Goal: Task Accomplishment & Management: Manage account settings

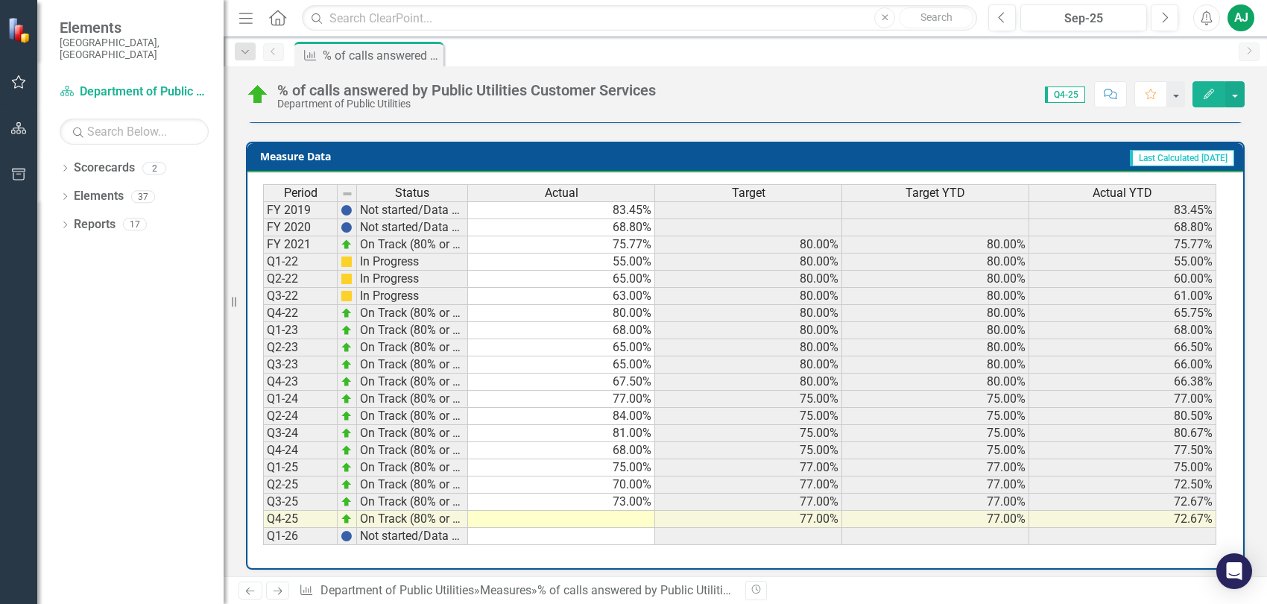
scroll to position [595, 0]
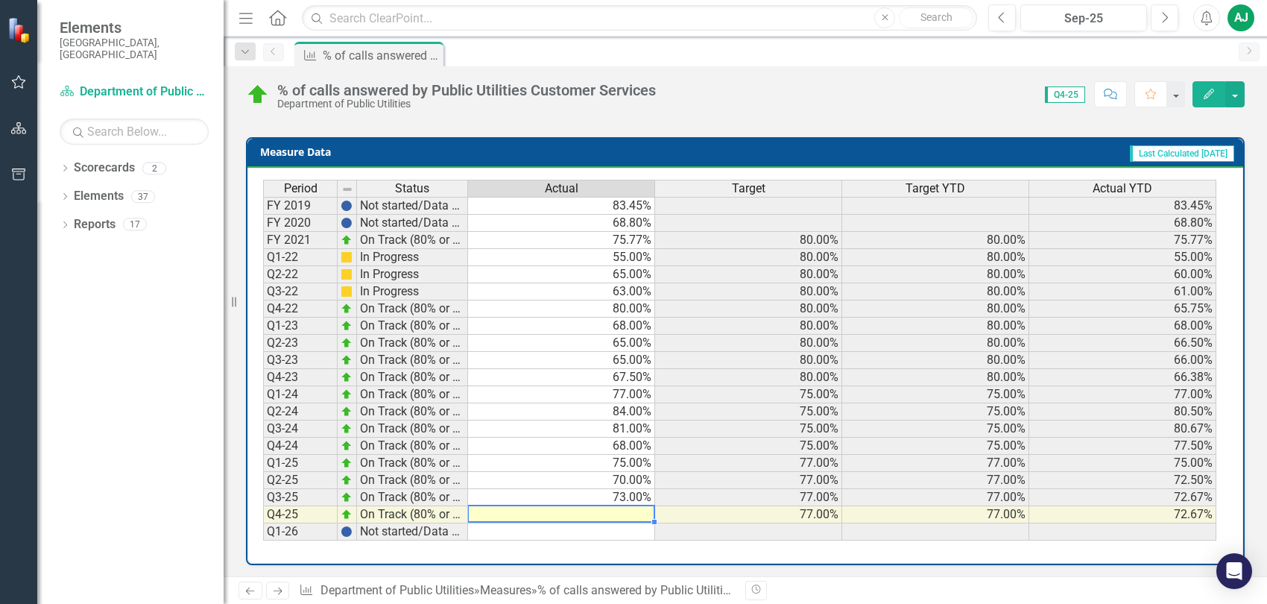
click at [633, 514] on td at bounding box center [561, 514] width 187 height 17
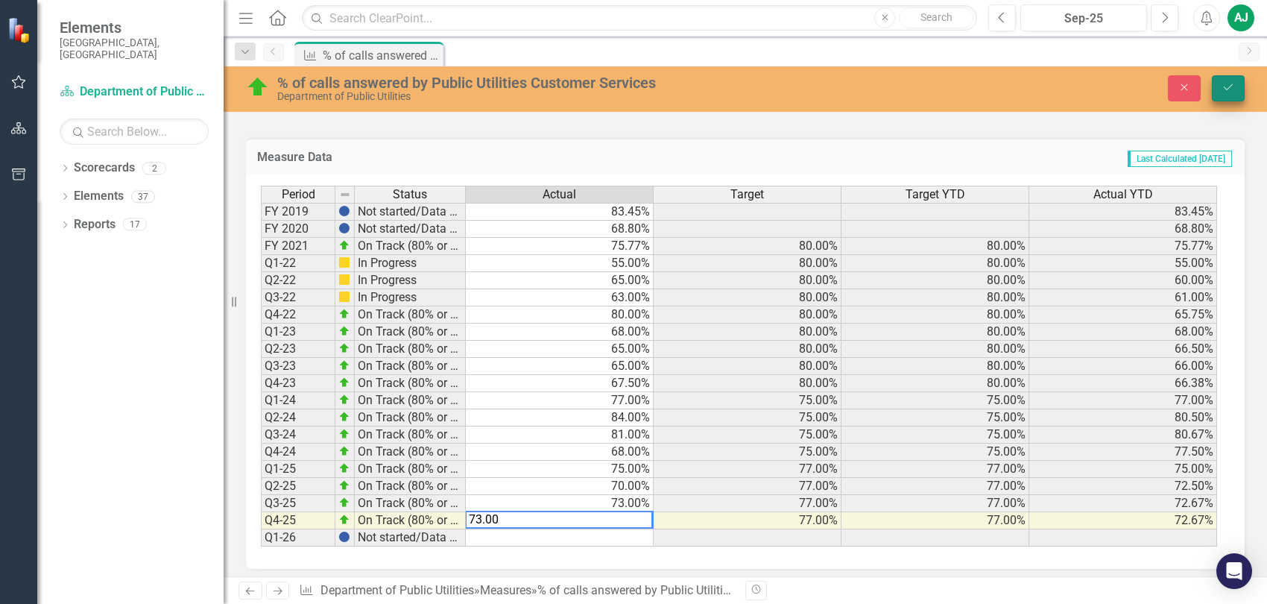
type textarea "73.00"
click at [1231, 89] on icon "Save" at bounding box center [1228, 87] width 13 height 10
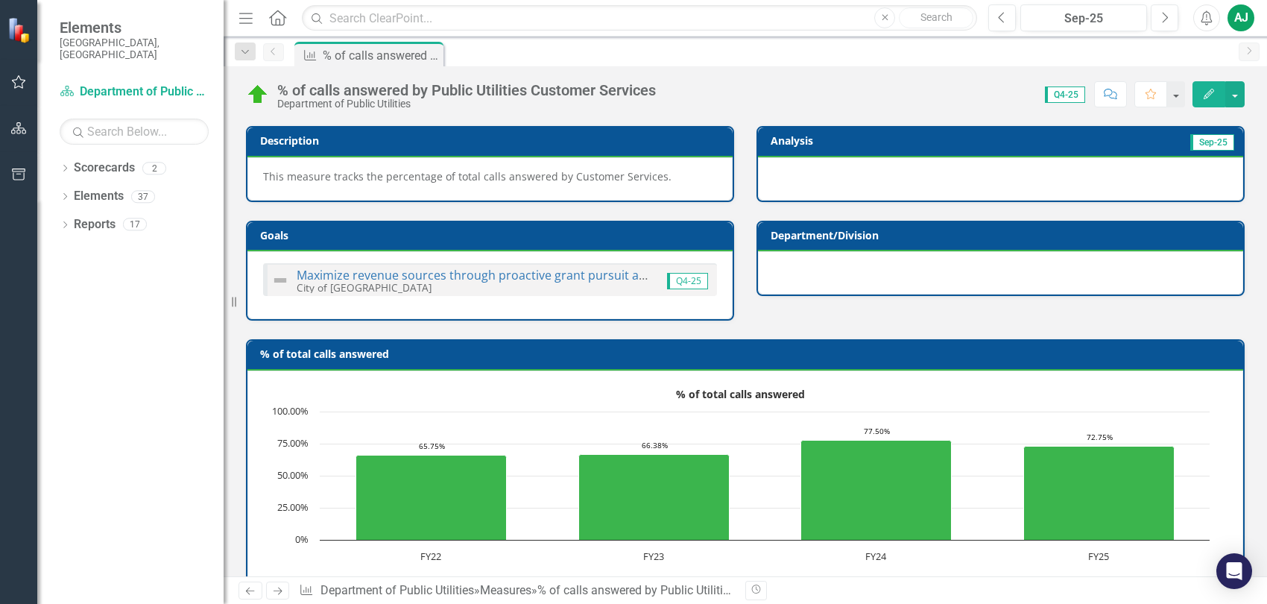
scroll to position [0, 0]
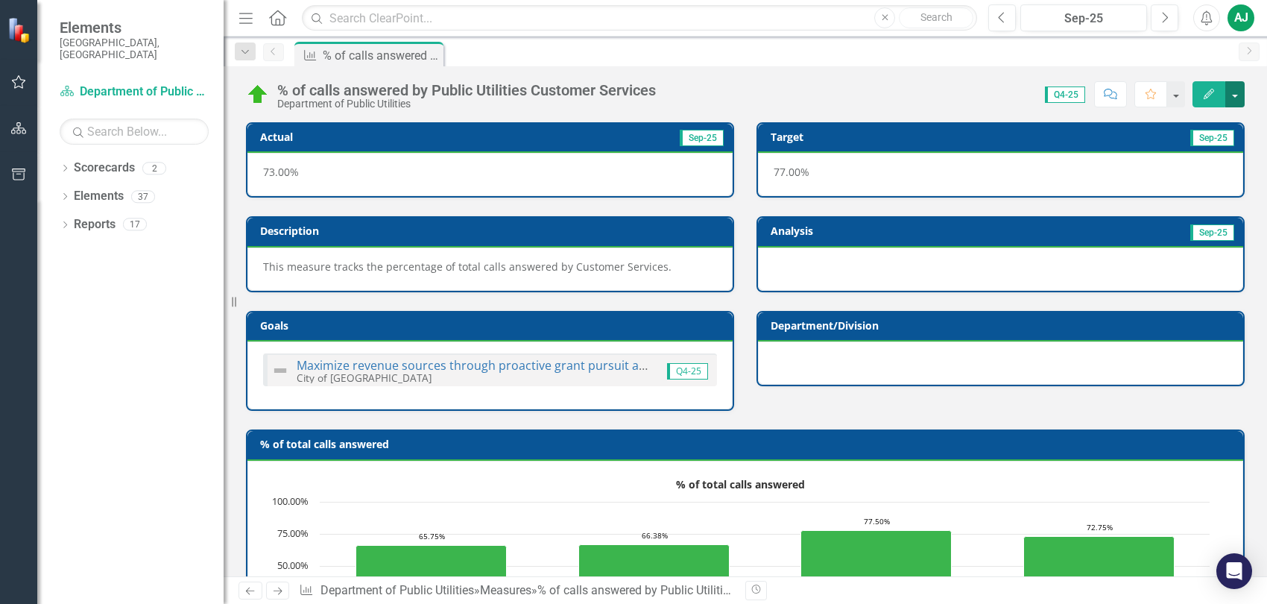
click at [1238, 97] on button "button" at bounding box center [1234, 94] width 19 height 26
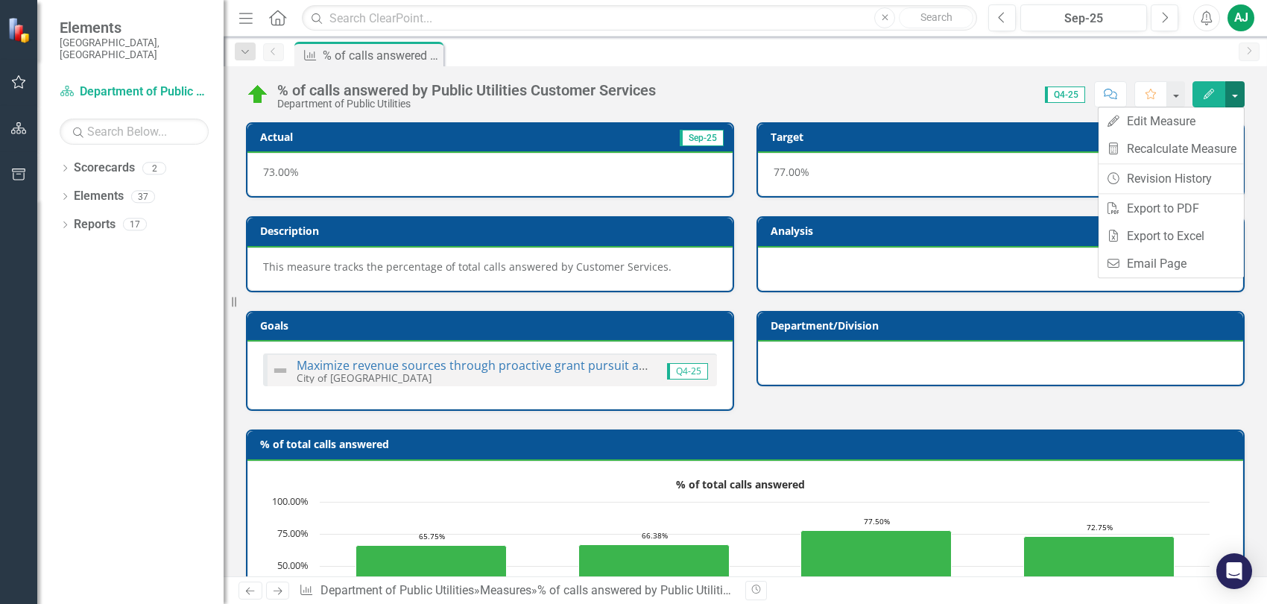
click at [1238, 97] on button "button" at bounding box center [1234, 94] width 19 height 26
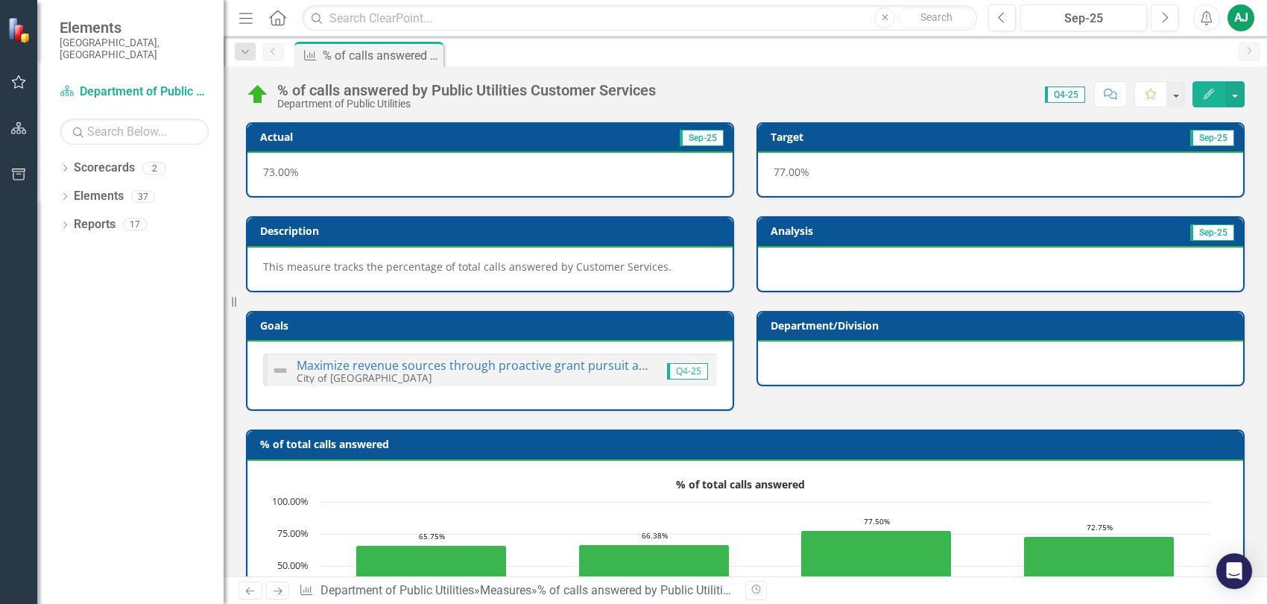
click at [1066, 93] on span "Q4-25" at bounding box center [1065, 94] width 40 height 16
click at [280, 21] on icon at bounding box center [277, 18] width 17 height 16
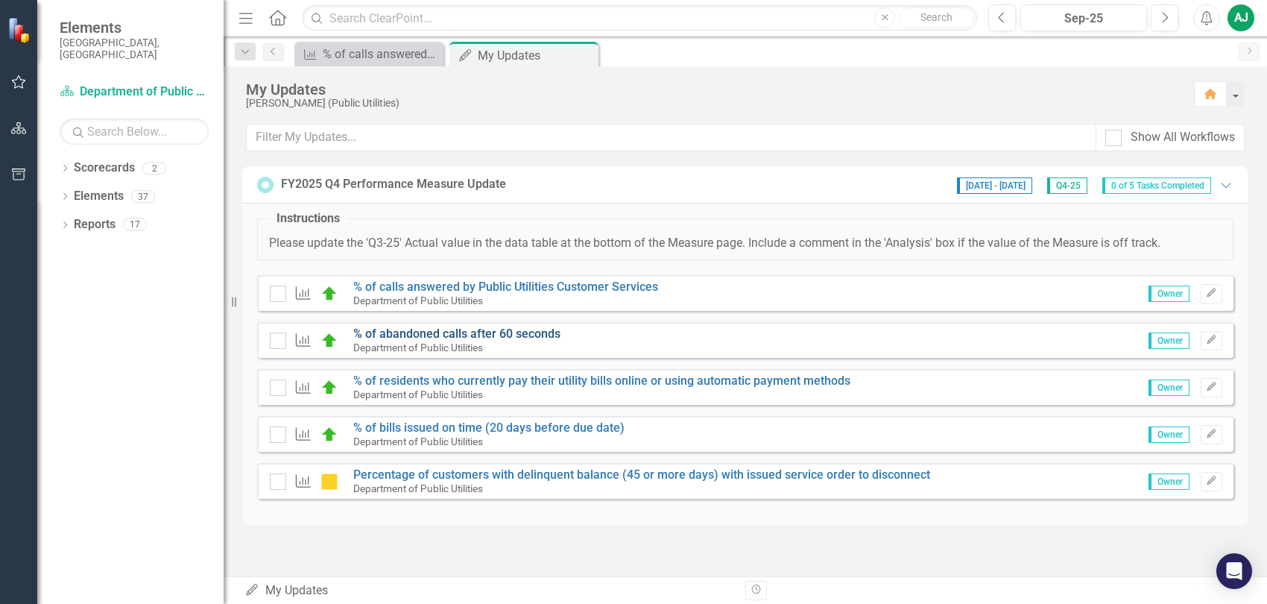
click at [454, 332] on link "% of abandoned calls after 60 seconds" at bounding box center [456, 333] width 207 height 14
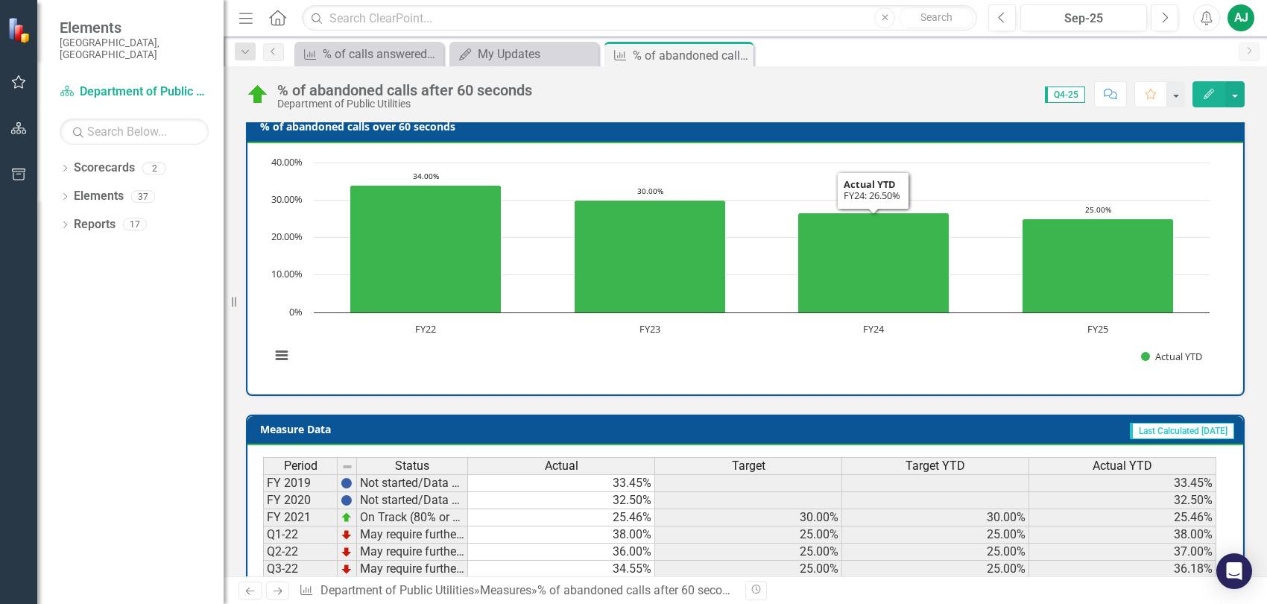
scroll to position [595, 0]
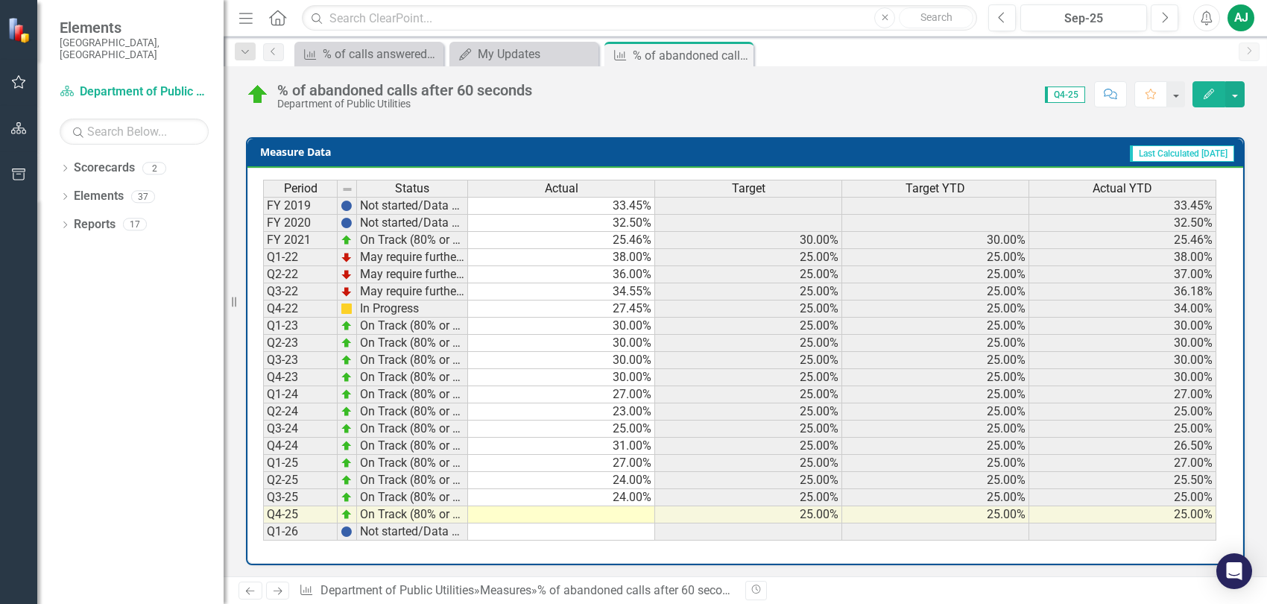
click at [631, 510] on td at bounding box center [561, 514] width 187 height 17
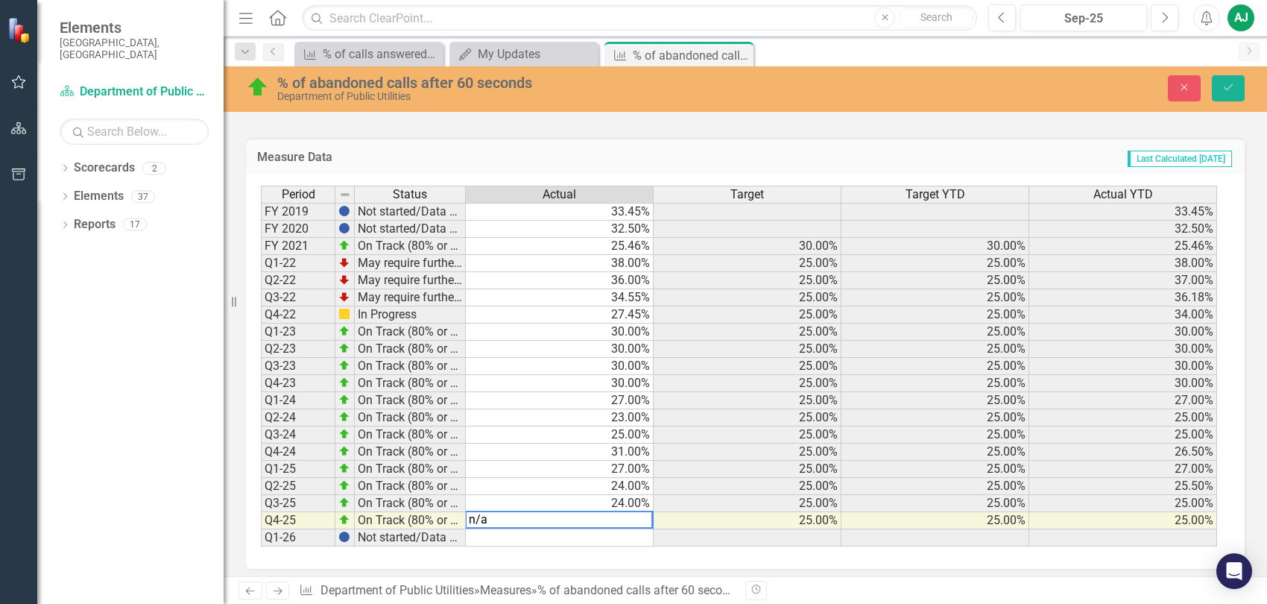
click at [853, 51] on div "Measure % of calls answered by Public Utilities Customer Services Close My Upda…" at bounding box center [761, 54] width 940 height 24
type textarea "n"
type textarea "24.00"
click at [1232, 90] on icon "Save" at bounding box center [1228, 87] width 13 height 10
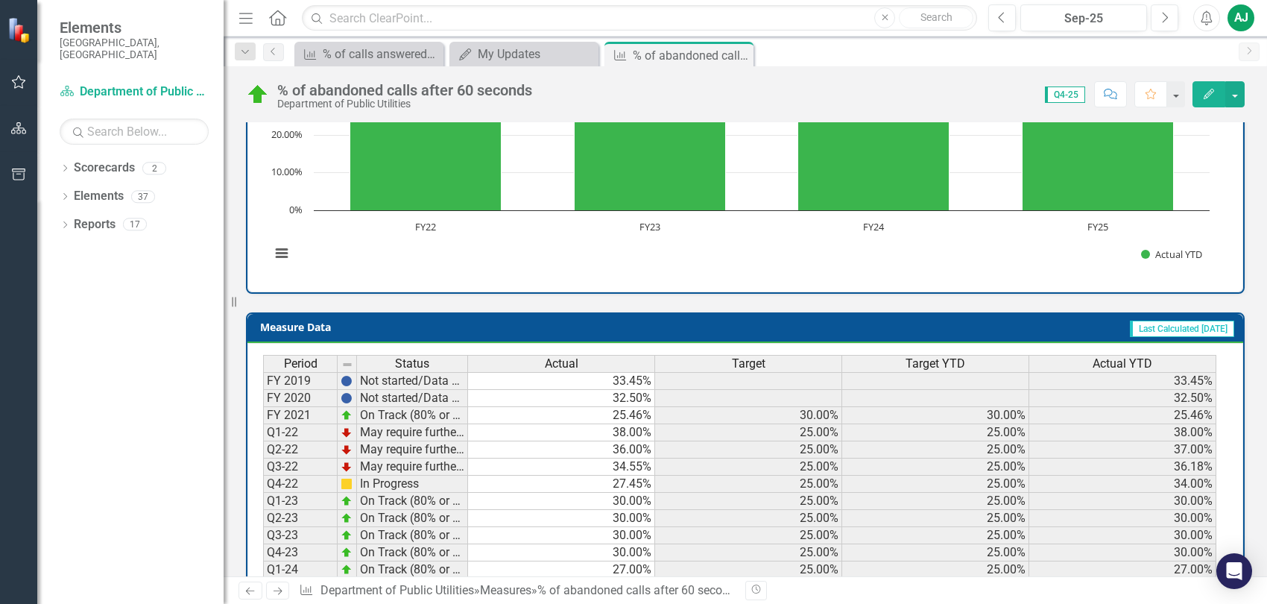
scroll to position [0, 0]
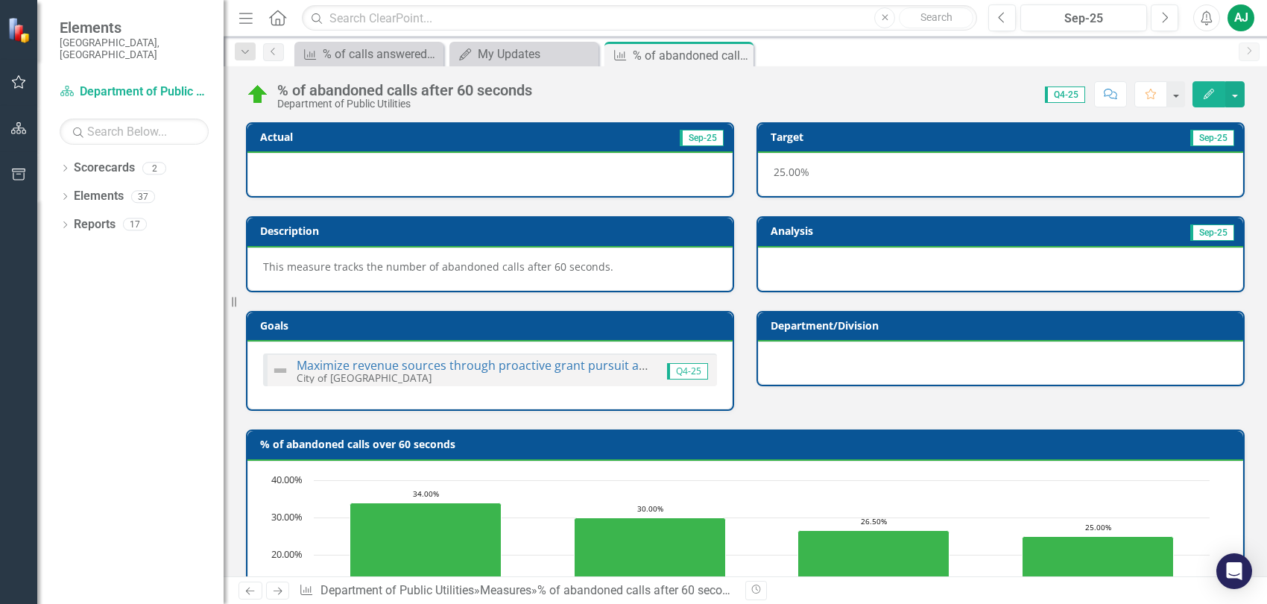
click at [276, 16] on icon "Home" at bounding box center [277, 18] width 19 height 16
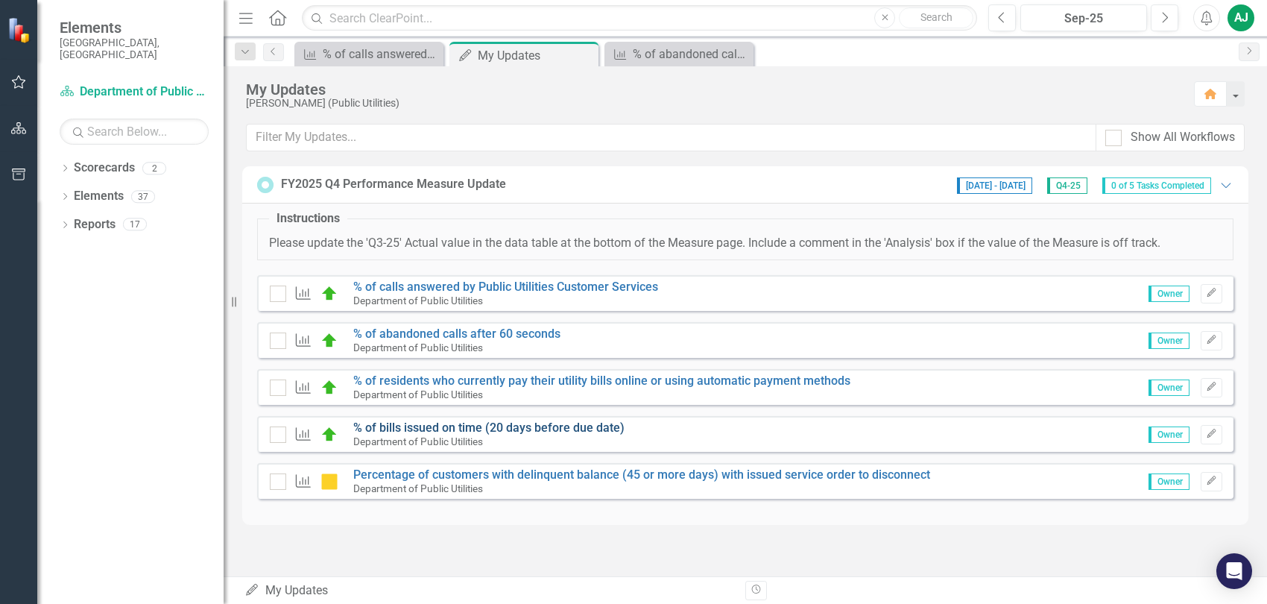
click at [414, 429] on link "% of bills issued on time (20 days before due date)" at bounding box center [488, 427] width 271 height 14
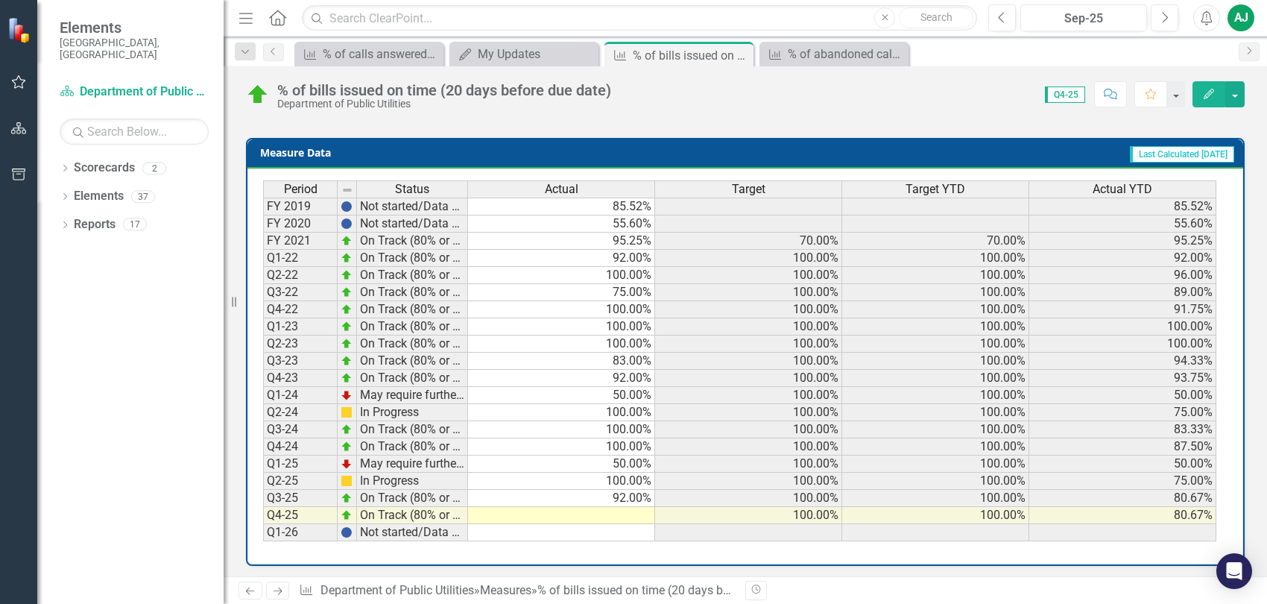
scroll to position [595, 0]
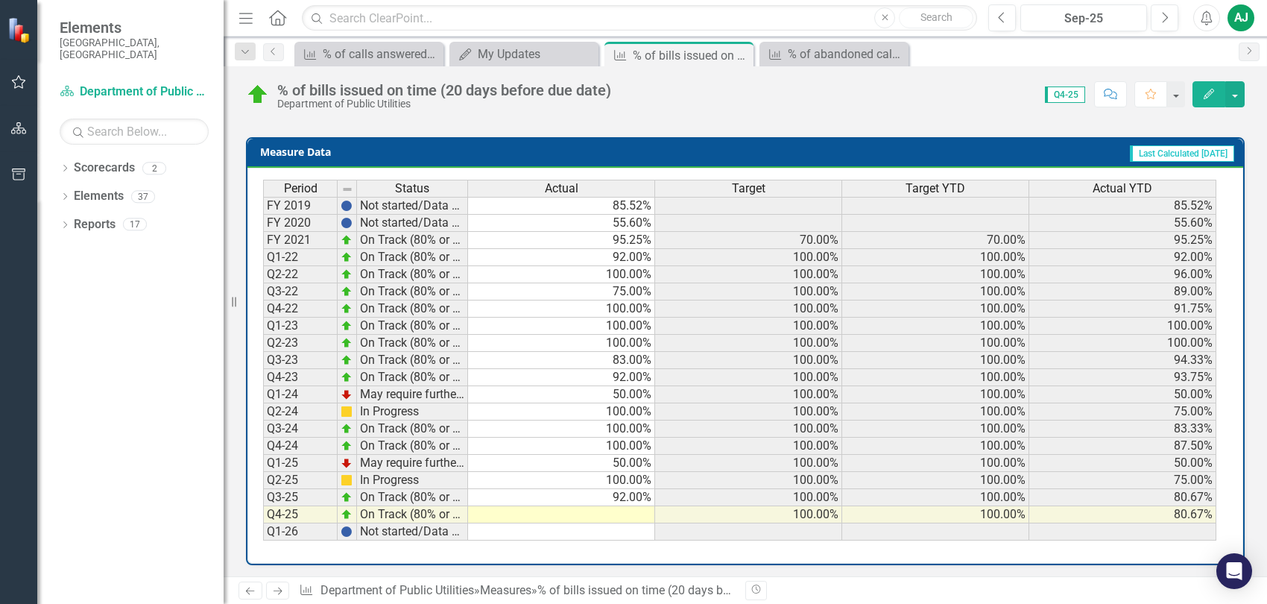
click at [631, 507] on td at bounding box center [561, 514] width 187 height 17
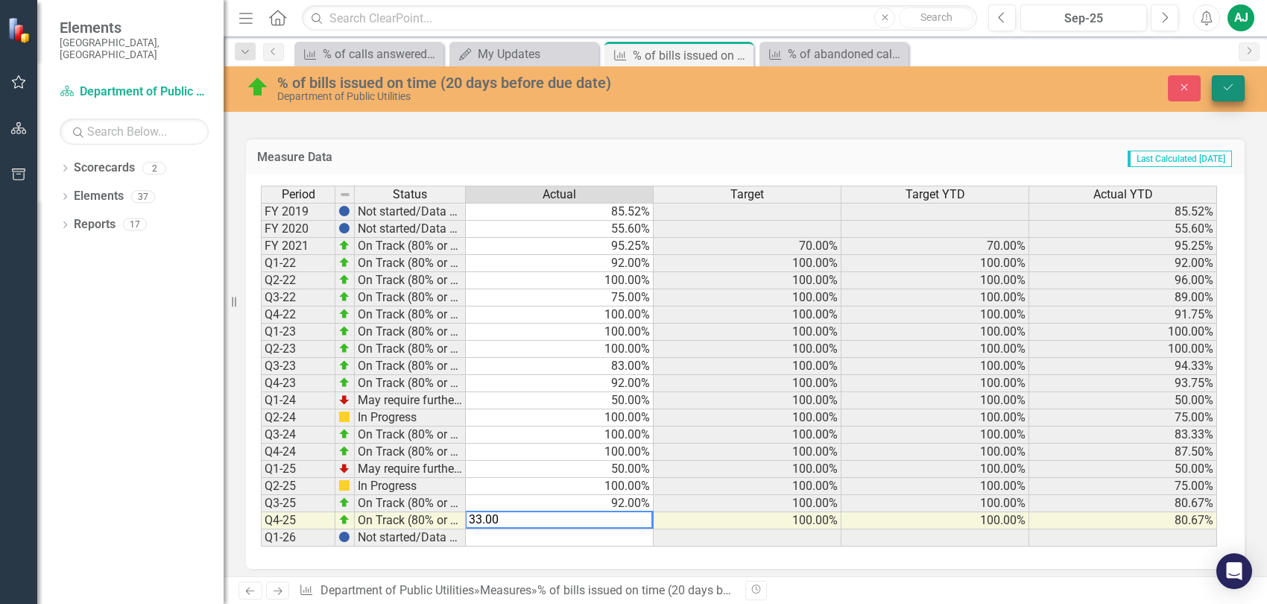
type textarea "33.00"
click at [1228, 86] on icon "Save" at bounding box center [1228, 87] width 13 height 10
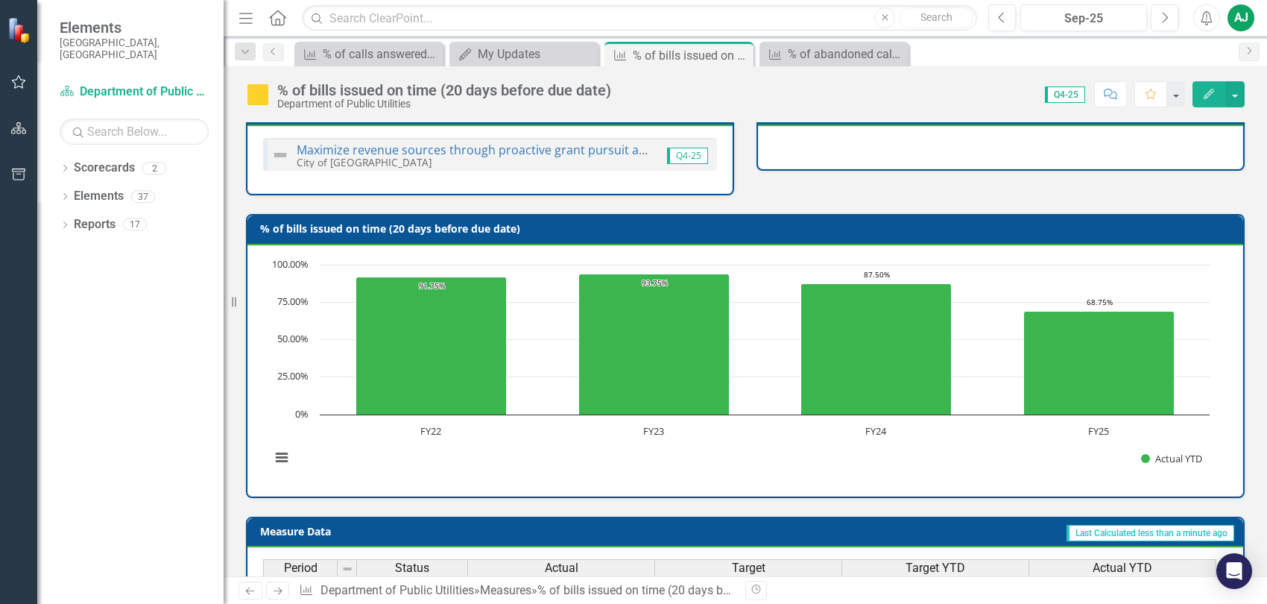
scroll to position [0, 0]
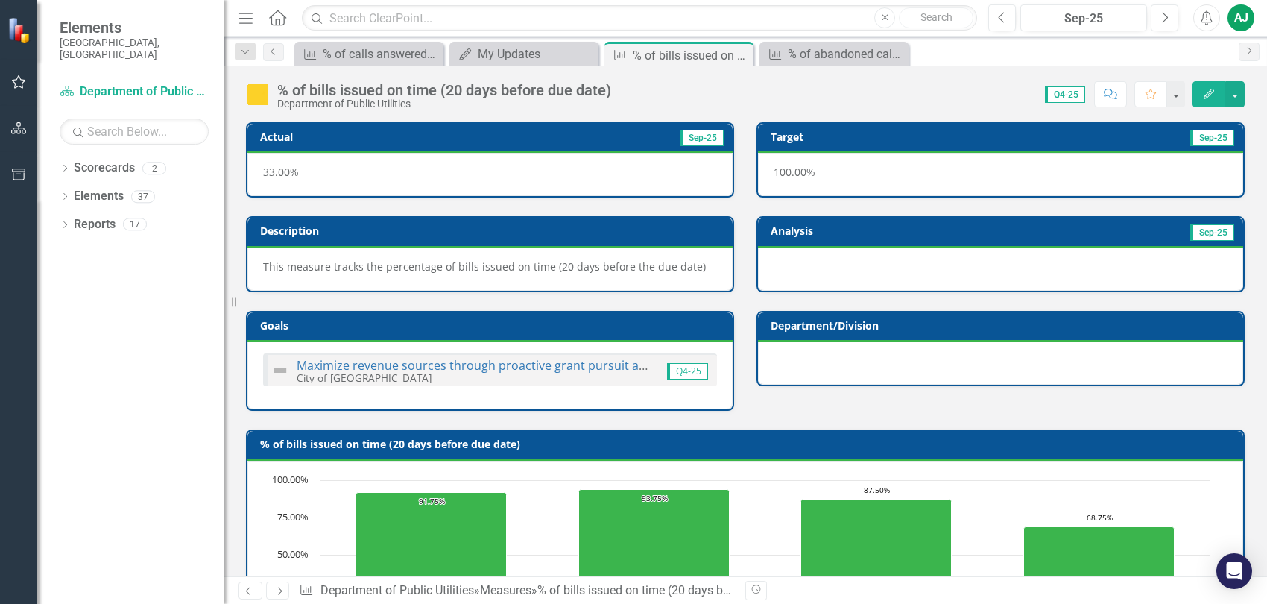
click at [274, 17] on icon "Home" at bounding box center [277, 18] width 19 height 16
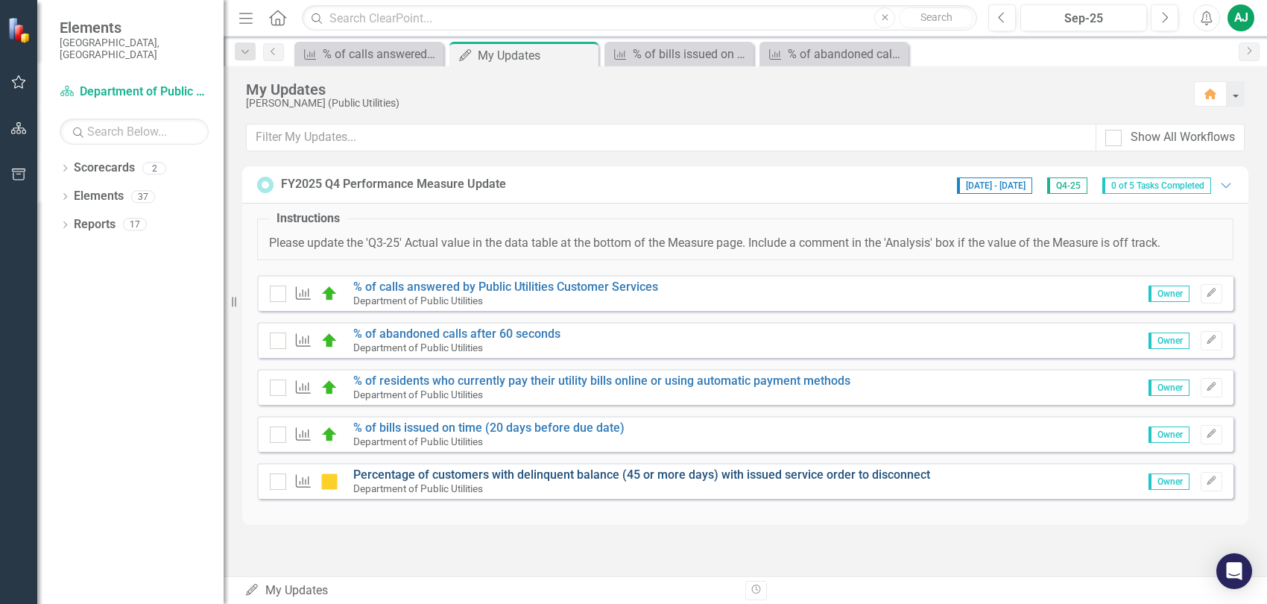
click at [376, 479] on link "Percentage of customers with delinquent balance (45 or more days) with issued s…" at bounding box center [641, 474] width 577 height 14
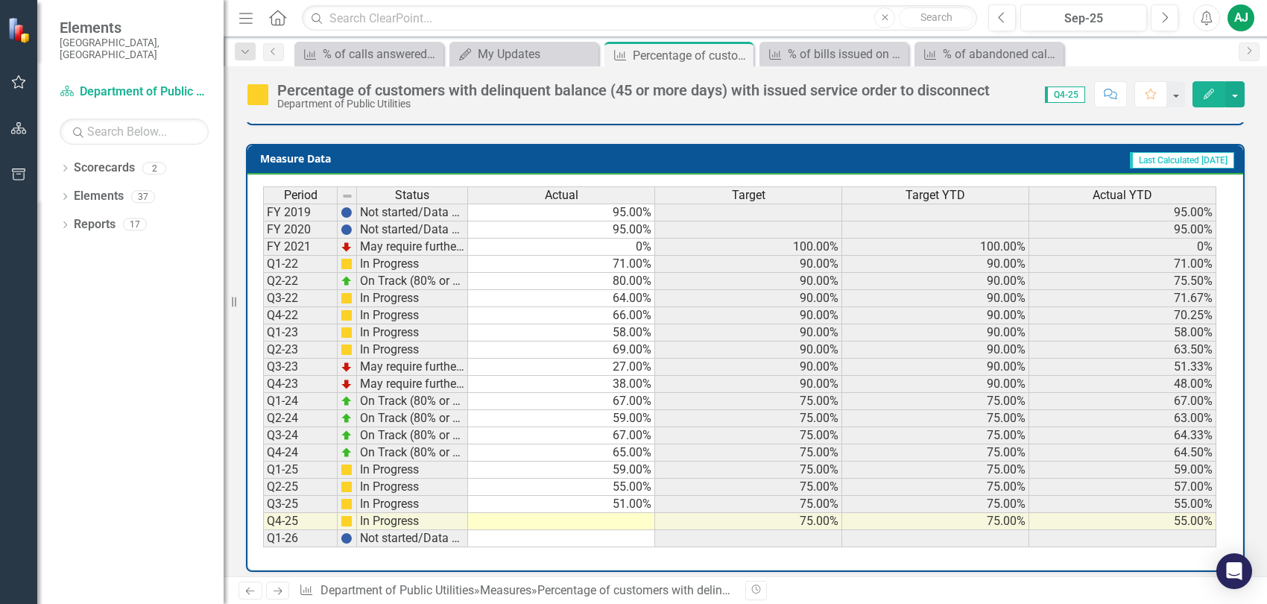
scroll to position [608, 0]
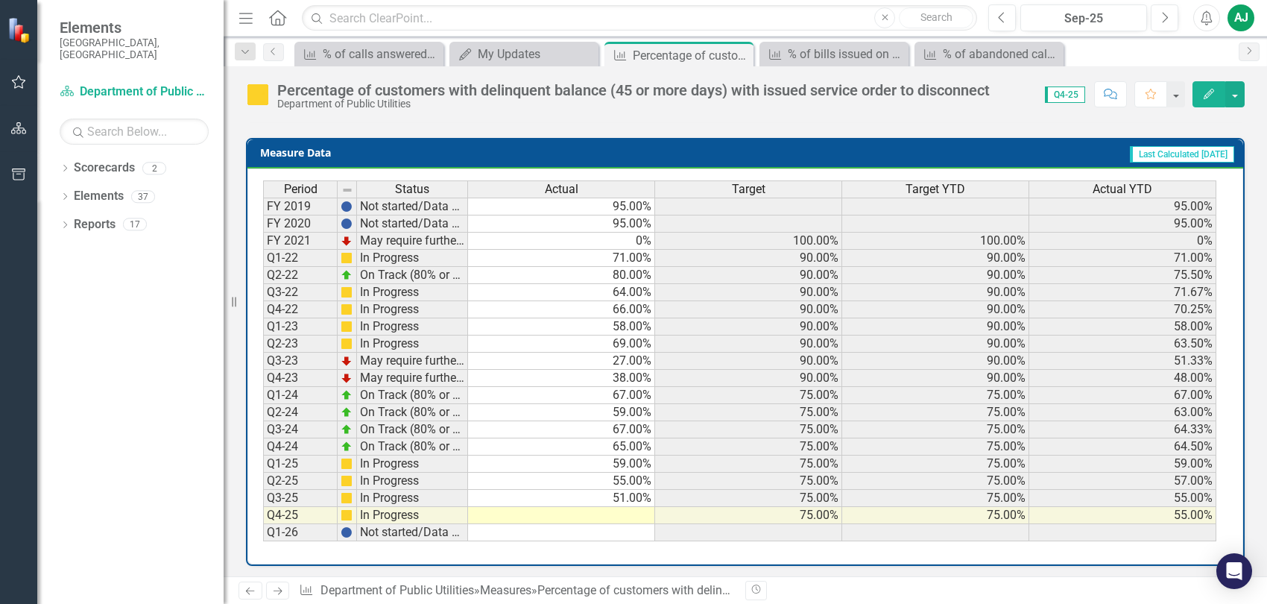
click at [631, 509] on td at bounding box center [561, 515] width 187 height 17
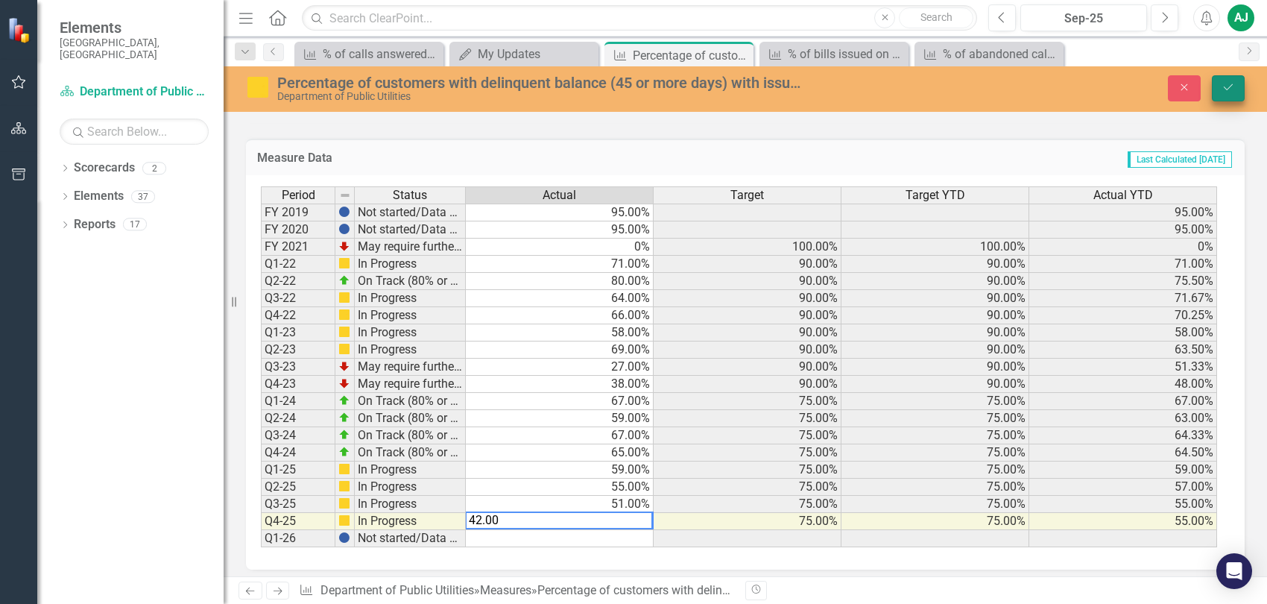
type textarea "42.00"
click at [1237, 92] on button "Save" at bounding box center [1228, 88] width 33 height 26
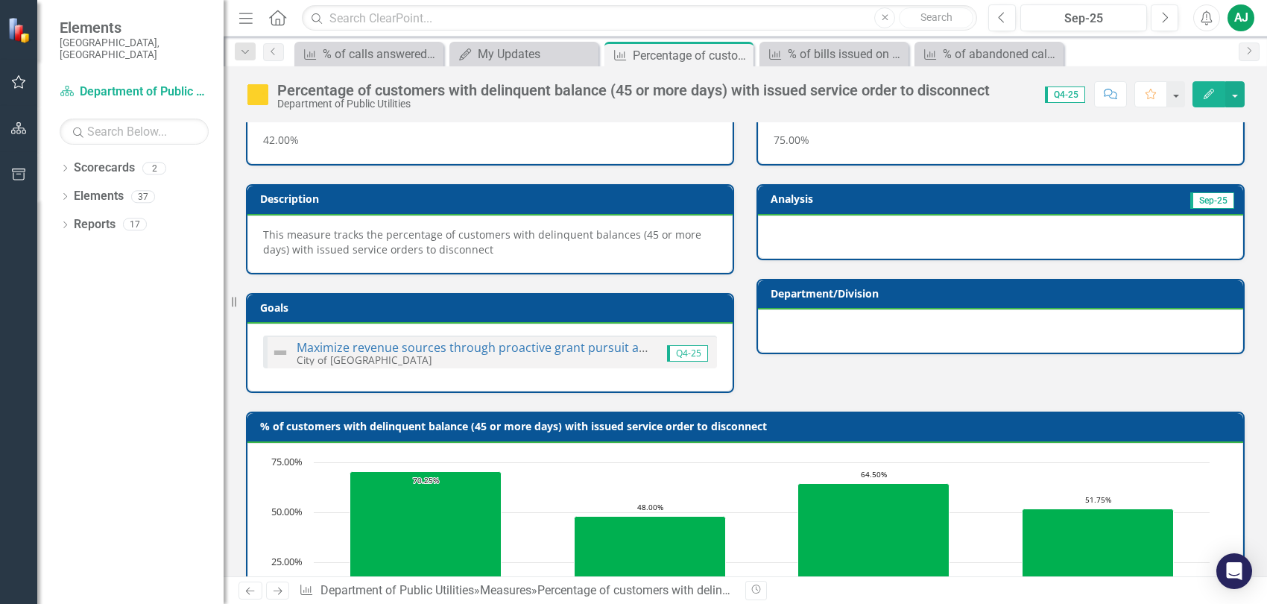
scroll to position [0, 0]
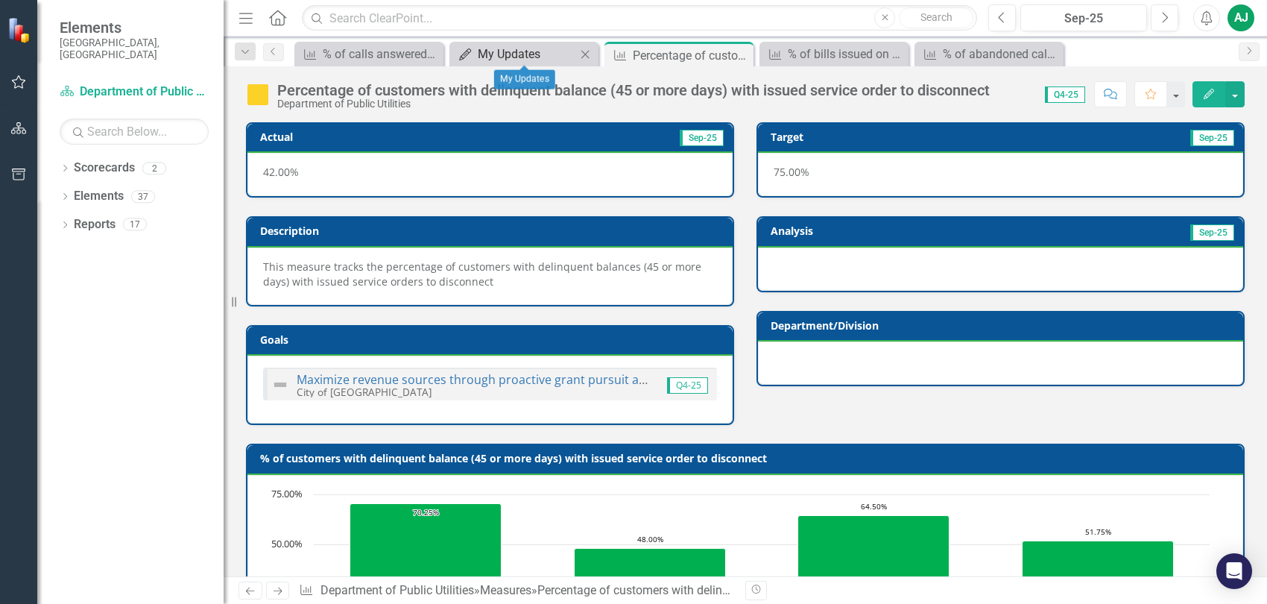
click at [502, 53] on div "My Updates" at bounding box center [527, 54] width 98 height 19
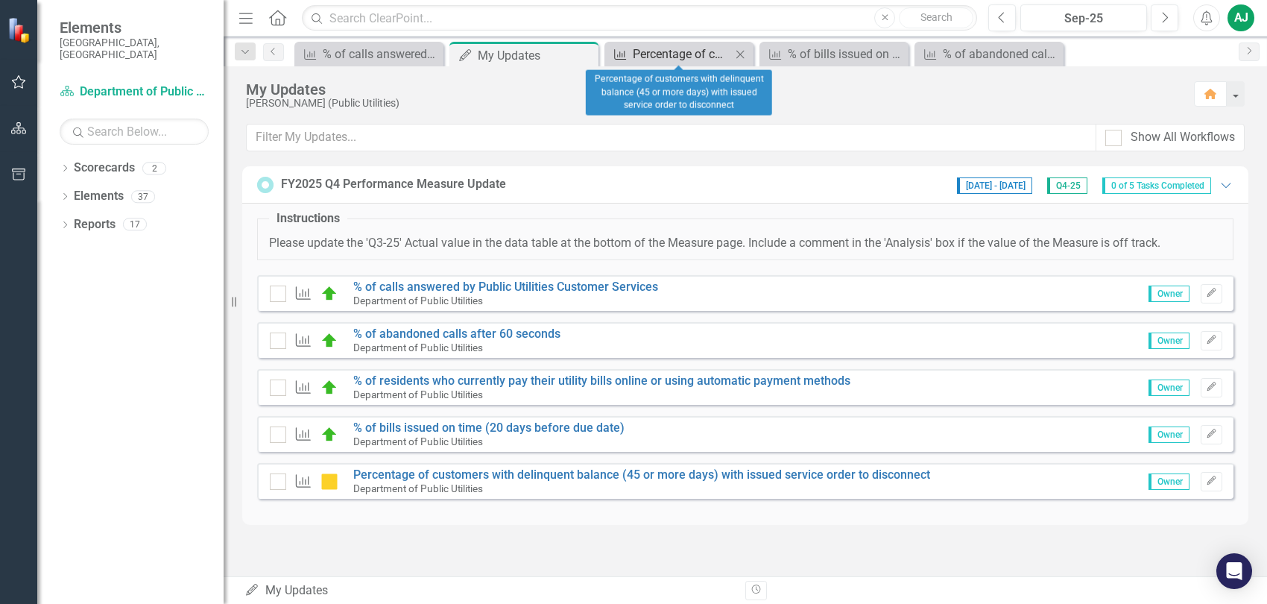
click at [691, 54] on div "Percentage of customers with delinquent balance (45 or more days) with issued s…" at bounding box center [682, 54] width 98 height 19
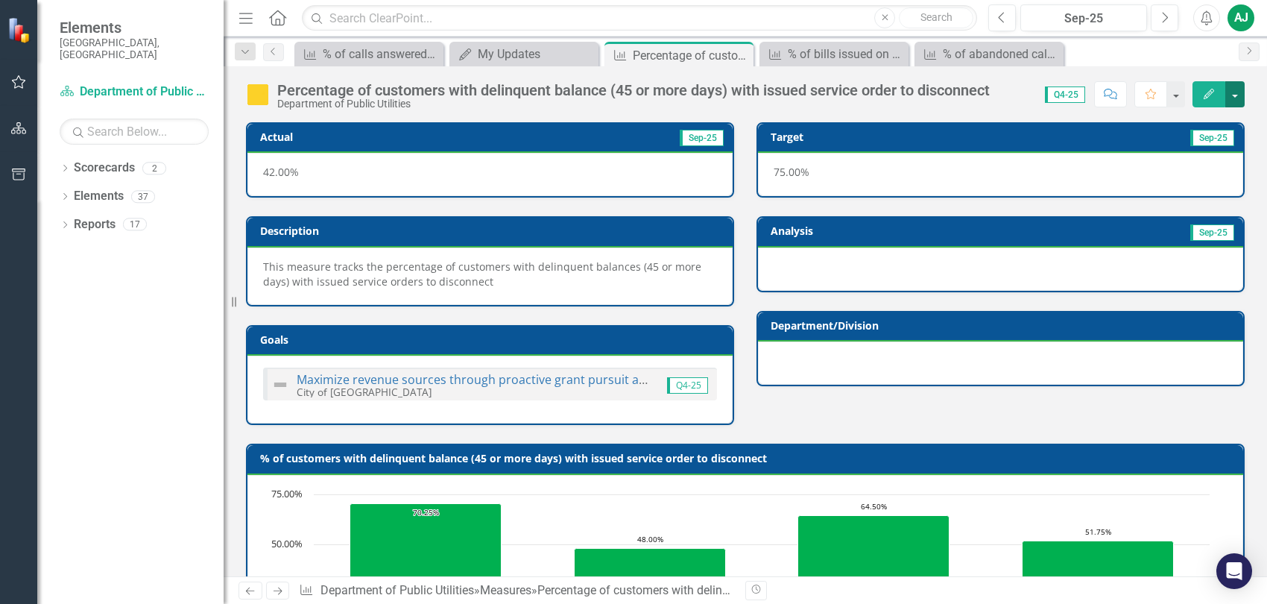
click at [1241, 90] on button "button" at bounding box center [1234, 94] width 19 height 26
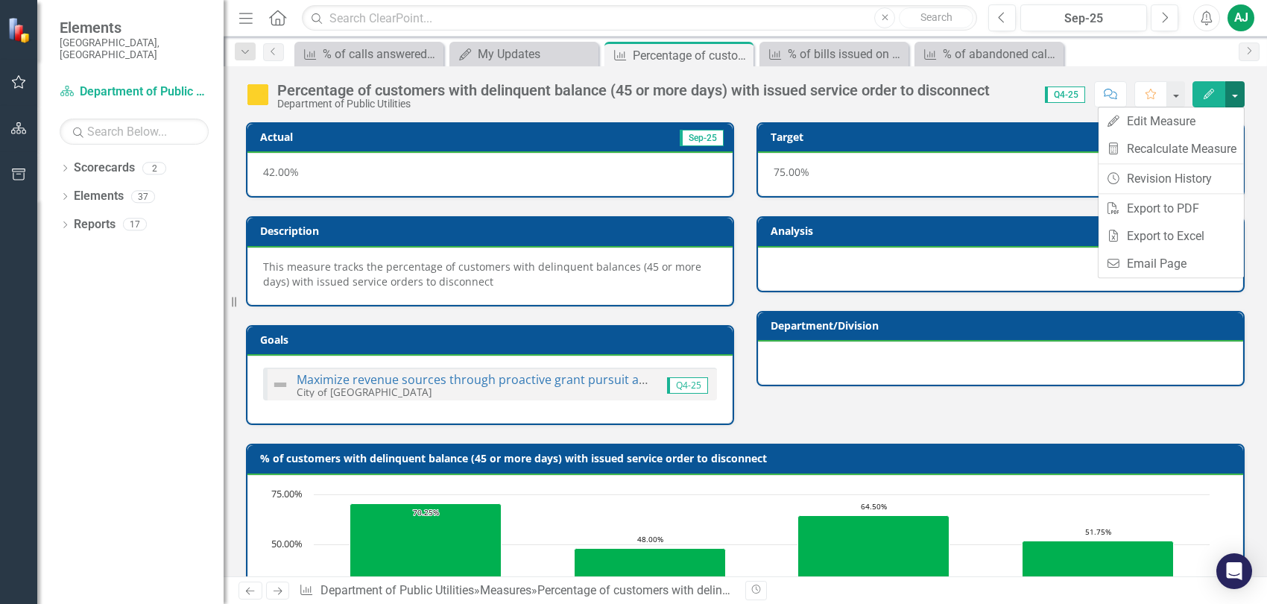
click at [1241, 90] on button "button" at bounding box center [1234, 94] width 19 height 26
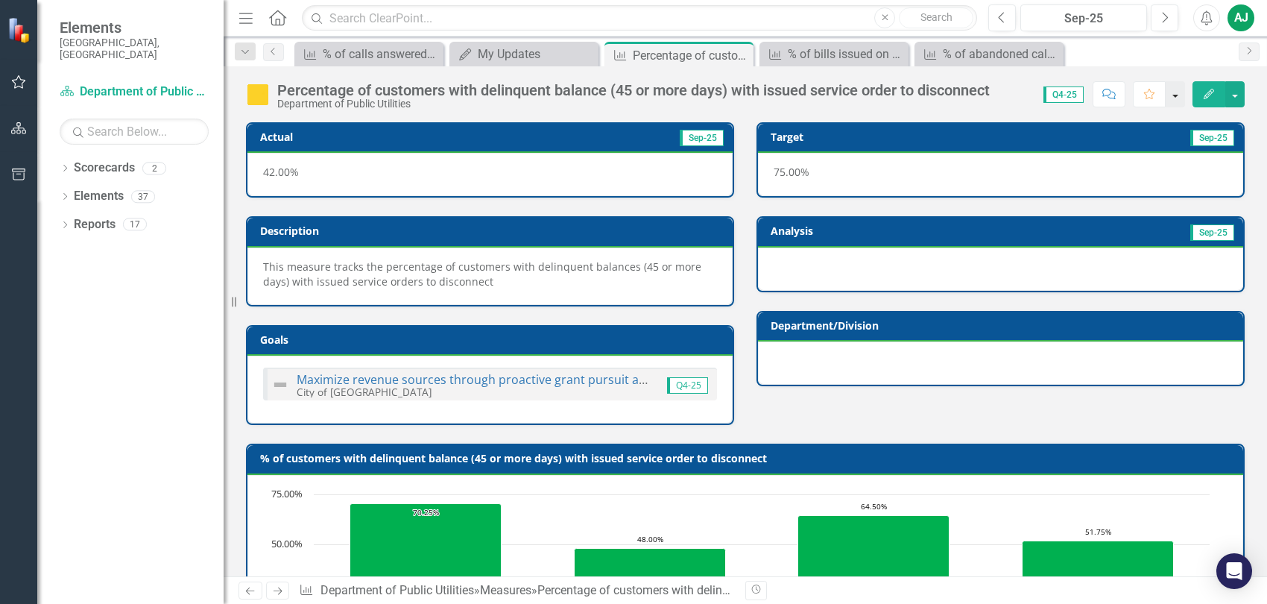
click at [1177, 101] on button "button" at bounding box center [1175, 94] width 19 height 26
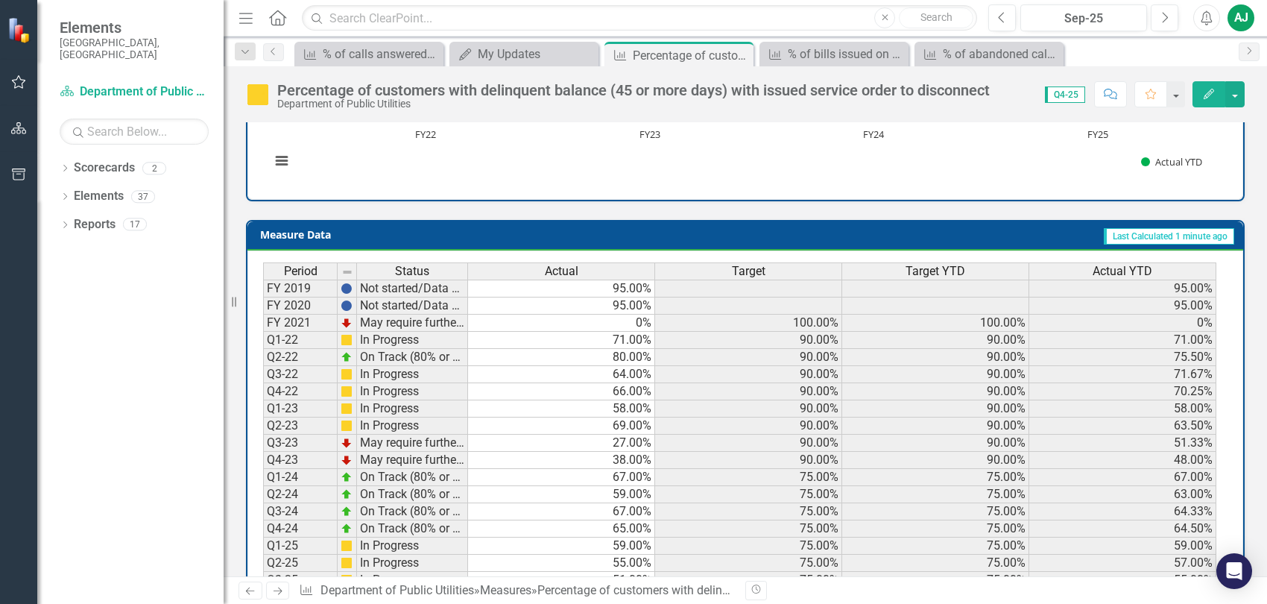
scroll to position [608, 0]
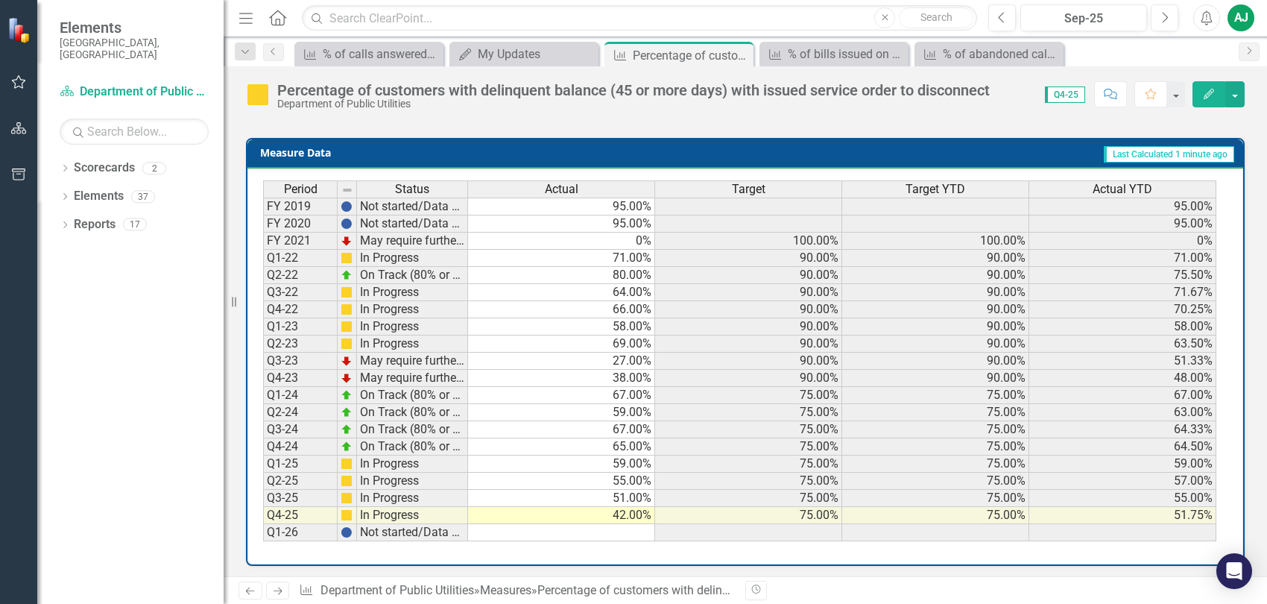
click at [889, 550] on div "Period Status Actual Target Target YTD Actual YTD FY 2019 Not started/Data not …" at bounding box center [745, 366] width 996 height 396
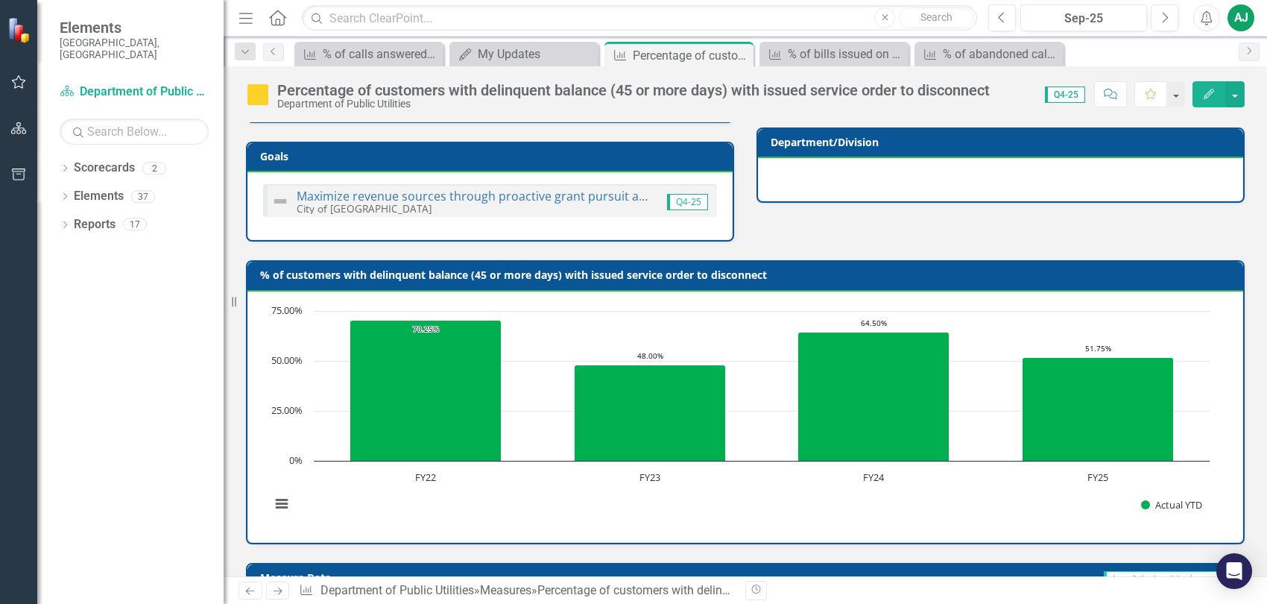
scroll to position [0, 0]
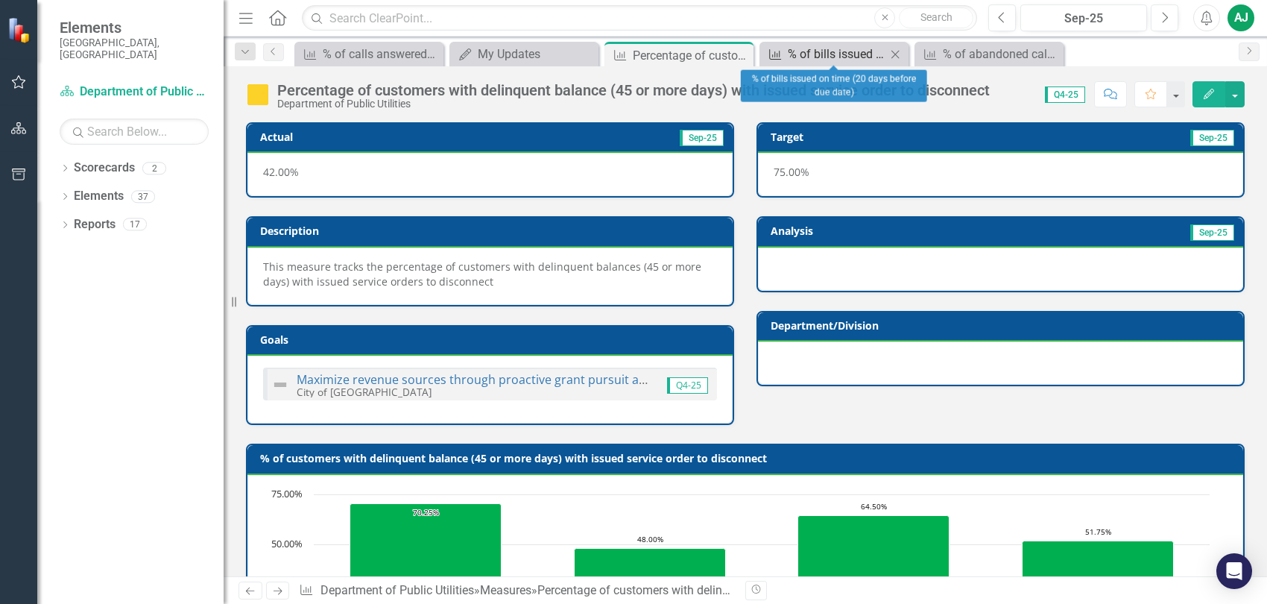
click at [812, 51] on div "% of bills issued on time (20 days before due date)" at bounding box center [837, 54] width 98 height 19
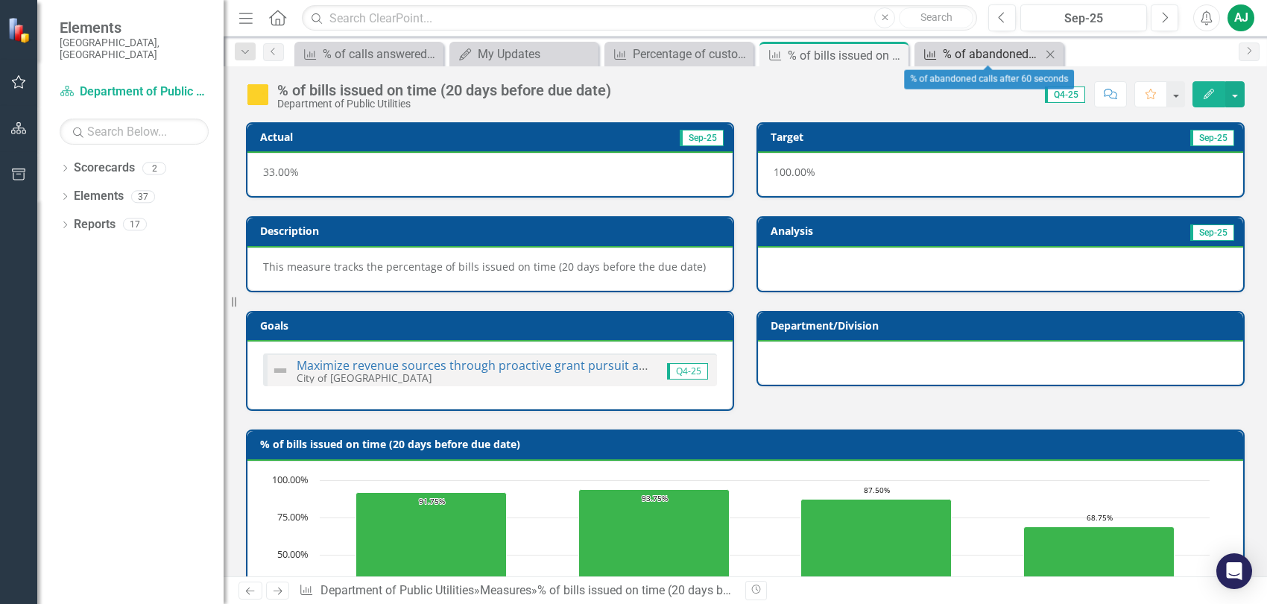
click at [1003, 54] on div "% of abandoned calls after 60 seconds" at bounding box center [992, 54] width 98 height 19
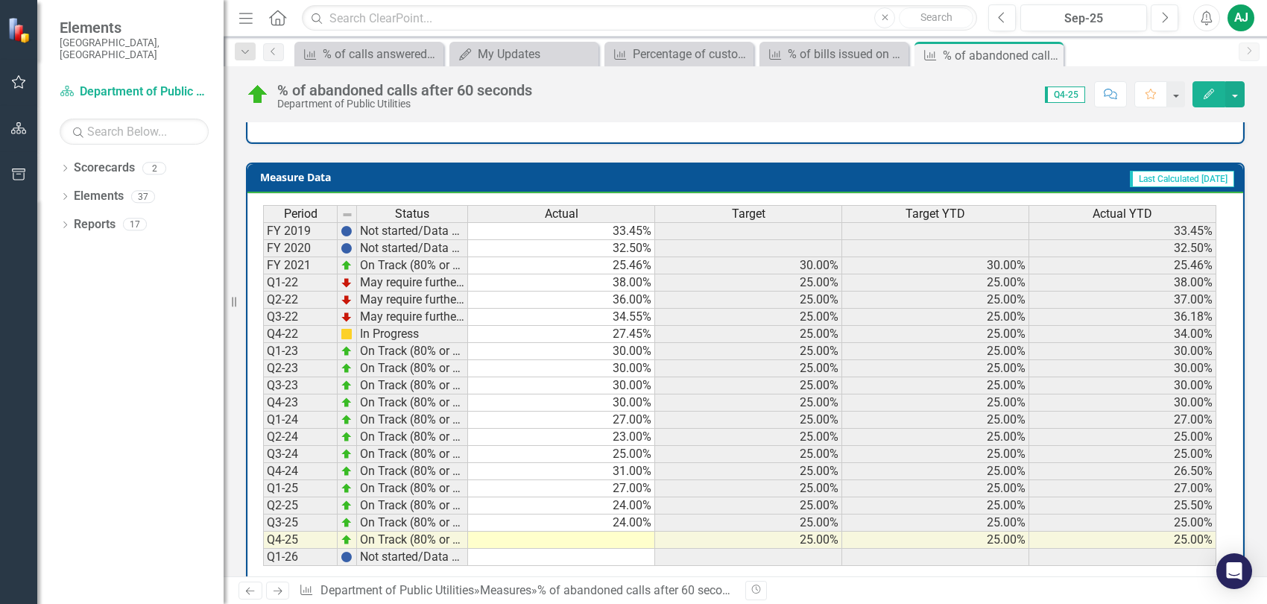
scroll to position [595, 0]
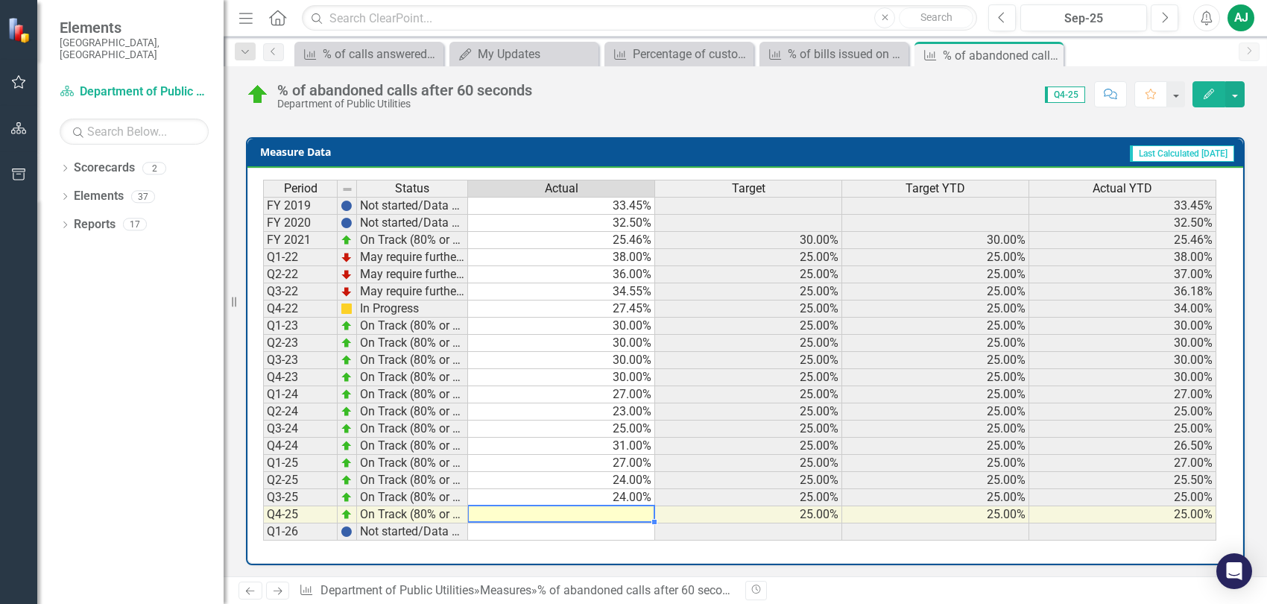
click at [640, 506] on td at bounding box center [561, 514] width 187 height 17
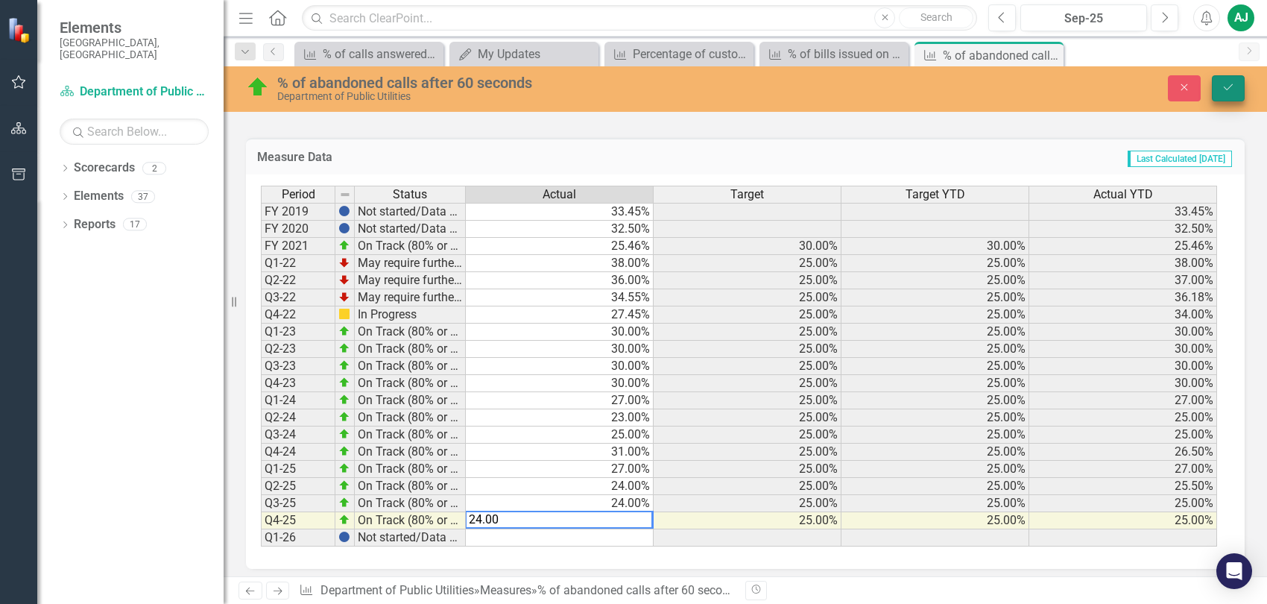
type textarea "24.00"
drag, startPoint x: 1225, startPoint y: 87, endPoint x: 1227, endPoint y: 173, distance: 85.7
click at [1225, 86] on icon "Save" at bounding box center [1228, 87] width 13 height 10
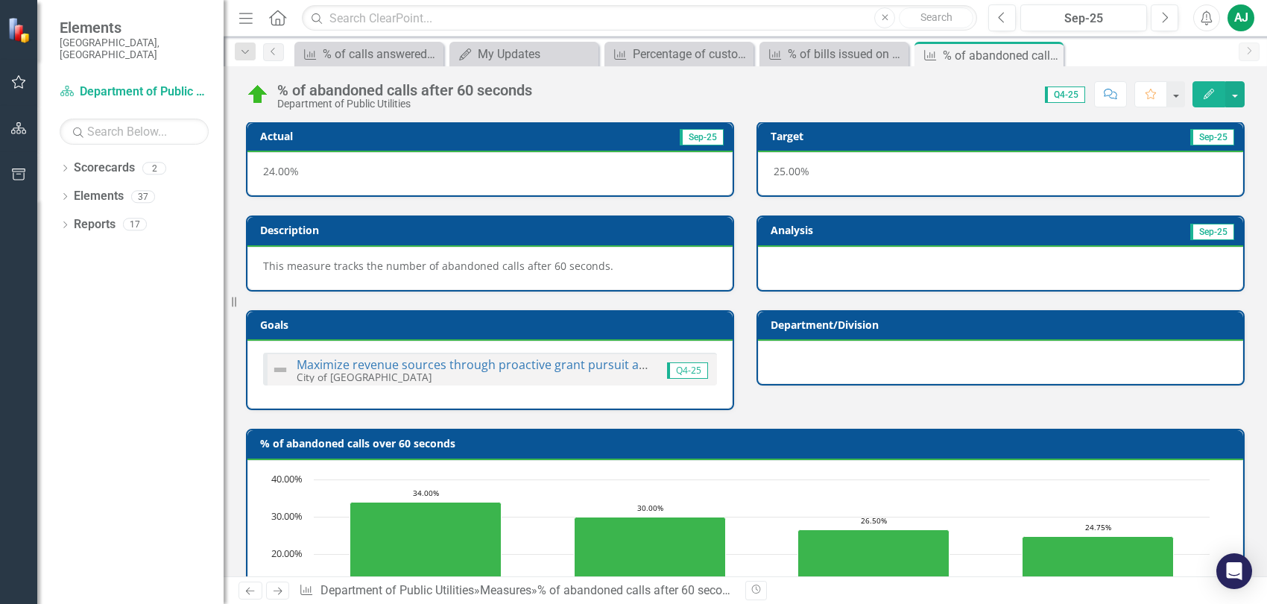
scroll to position [0, 0]
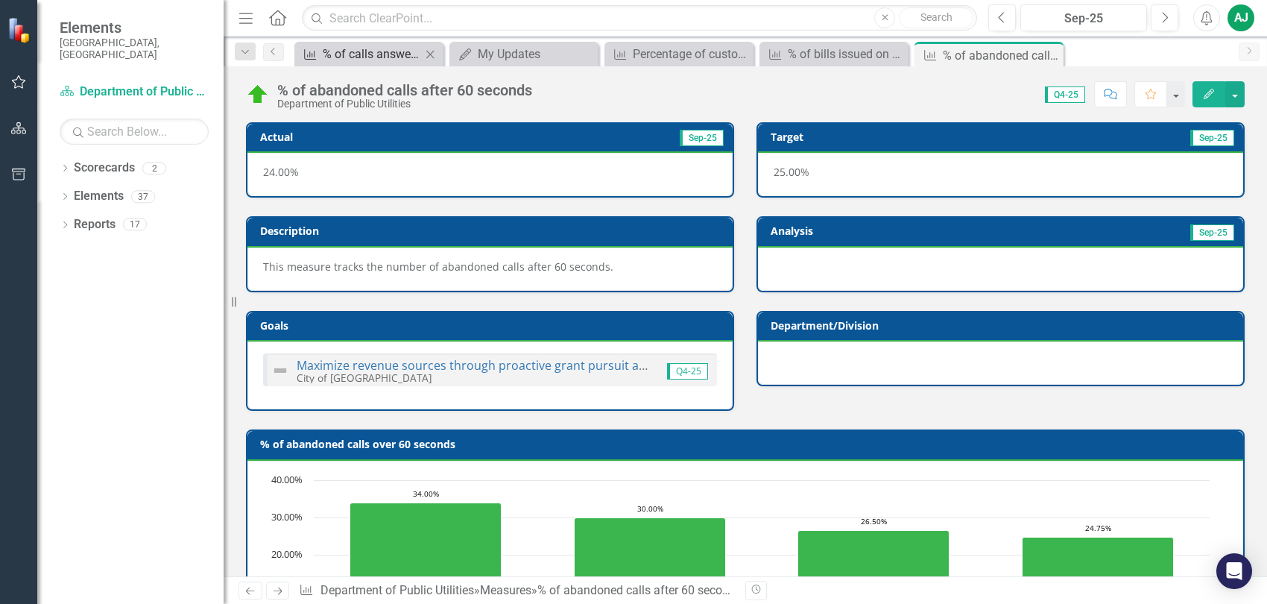
drag, startPoint x: 280, startPoint y: 20, endPoint x: 331, endPoint y: 54, distance: 60.8
click at [280, 19] on icon "Home" at bounding box center [277, 18] width 19 height 16
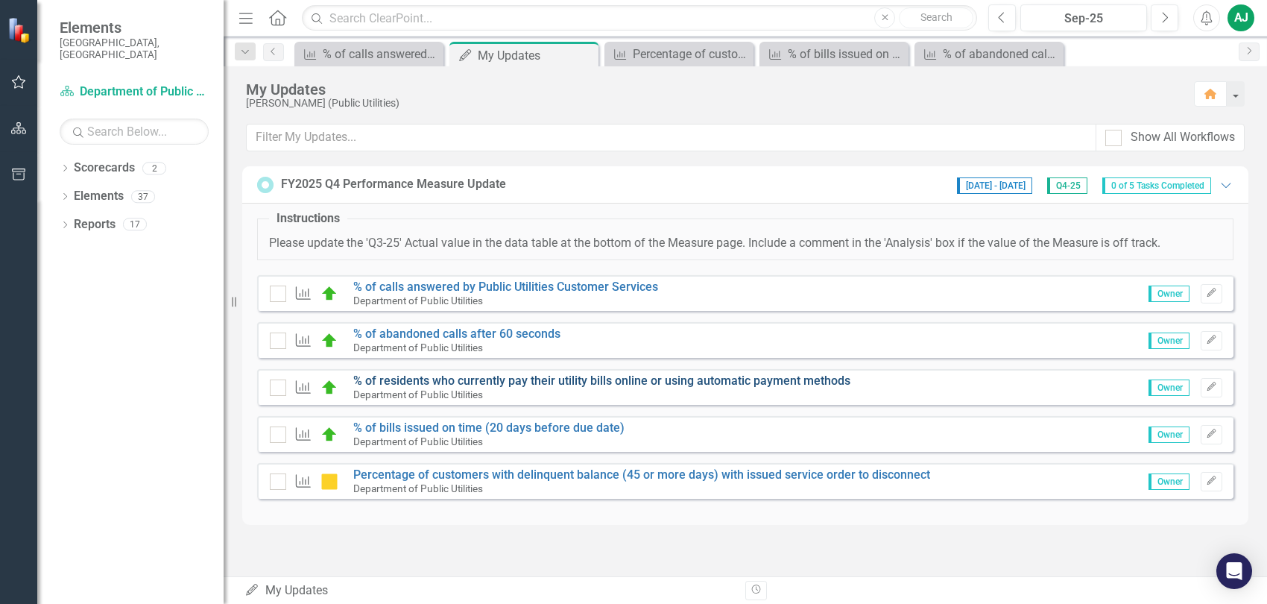
click at [438, 376] on link "% of residents who currently pay their utility bills online or using automatic …" at bounding box center [601, 380] width 497 height 14
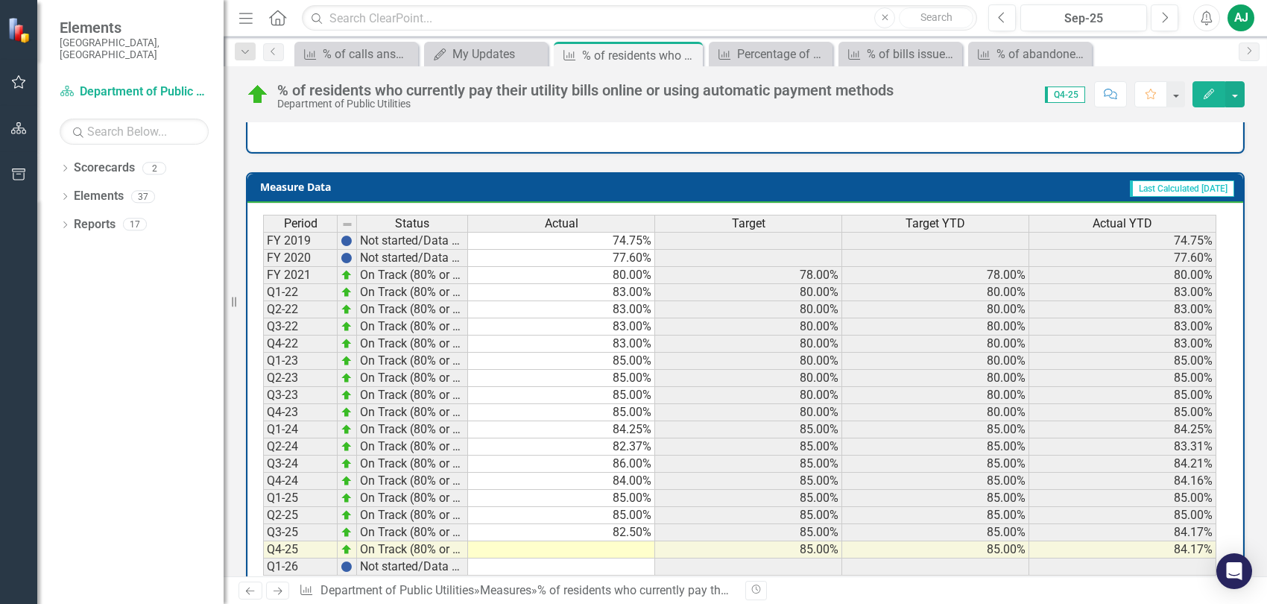
scroll to position [608, 0]
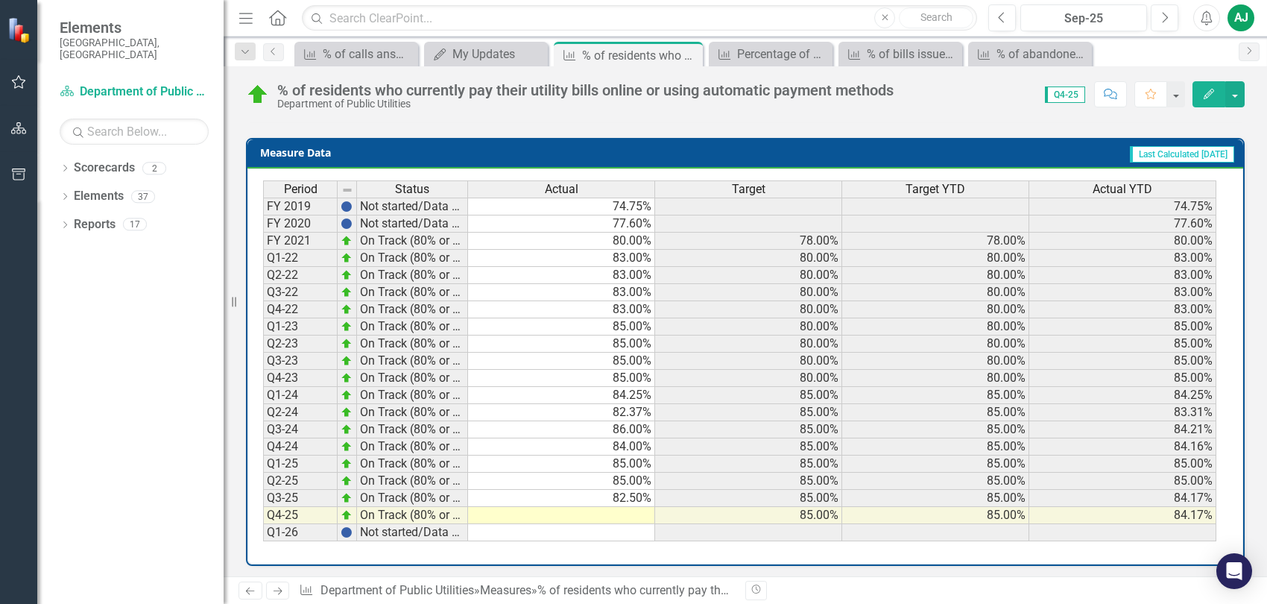
click at [637, 513] on td at bounding box center [561, 515] width 187 height 17
click at [632, 508] on td at bounding box center [561, 515] width 187 height 17
click at [631, 507] on td at bounding box center [561, 515] width 187 height 17
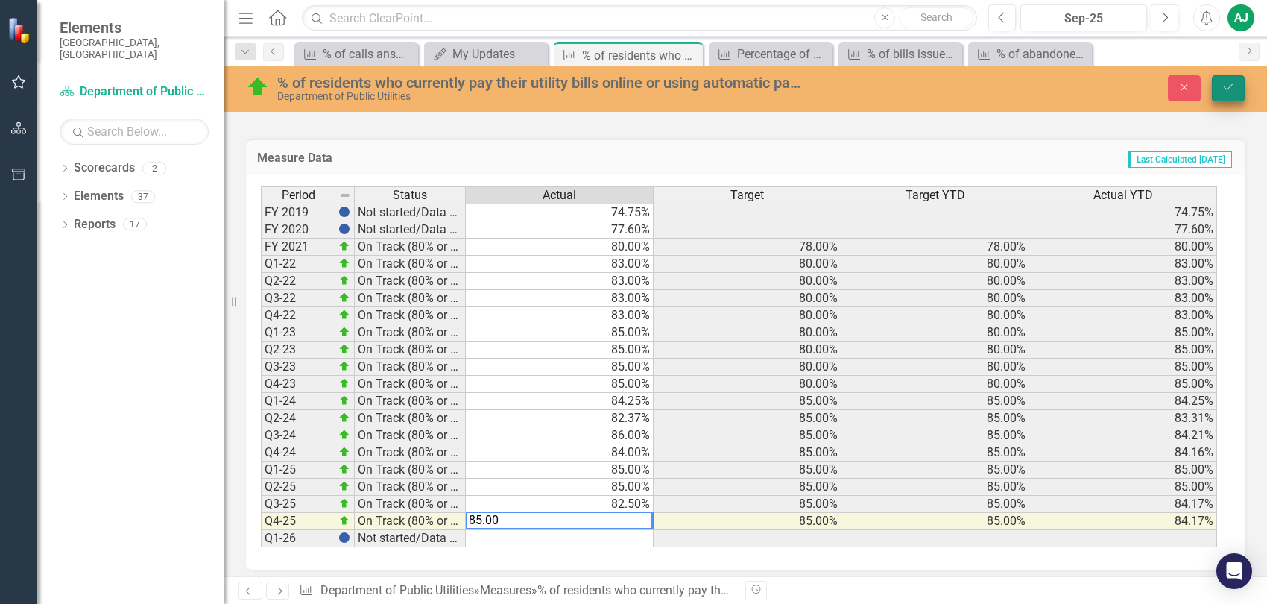
type textarea "85.00"
click at [1231, 86] on icon "submit" at bounding box center [1228, 87] width 9 height 6
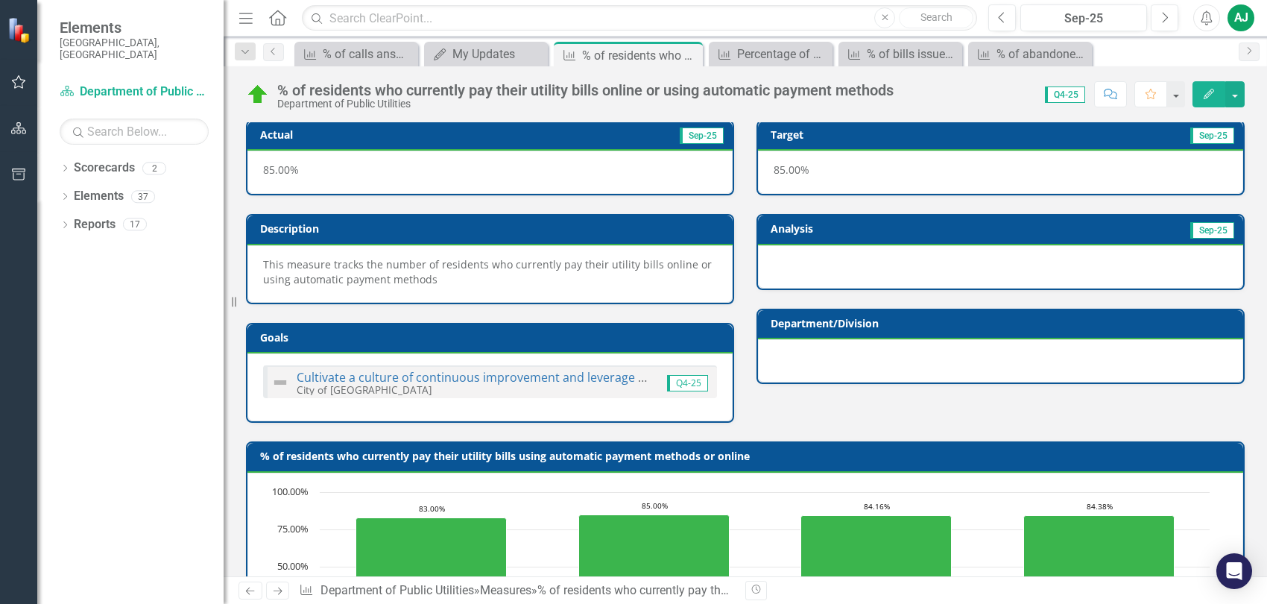
scroll to position [0, 0]
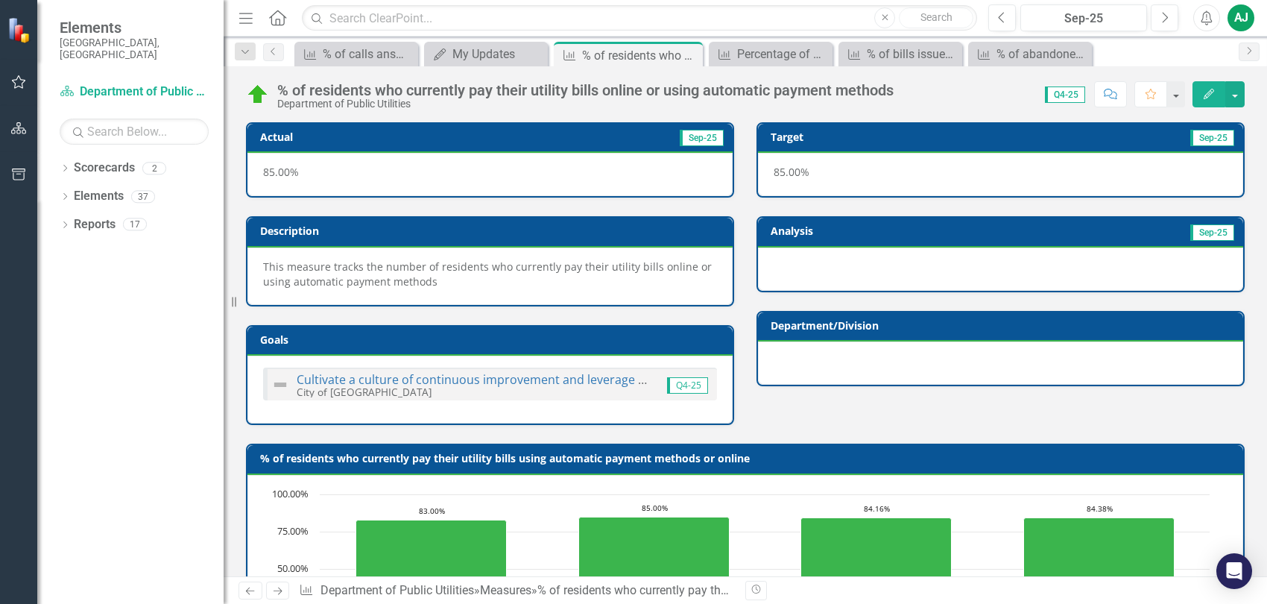
click at [1237, 22] on div "AJ" at bounding box center [1241, 17] width 27 height 27
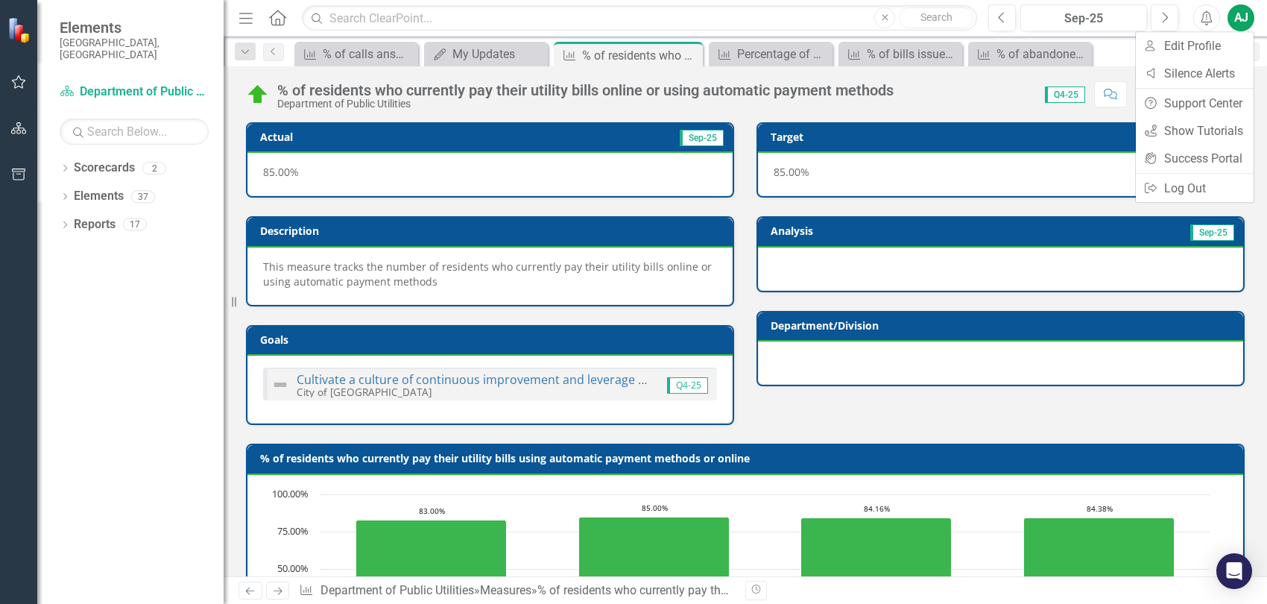
click at [970, 100] on div "Score: 0.00 Q4-25 Completed Comment Favorite Edit" at bounding box center [1073, 93] width 344 height 25
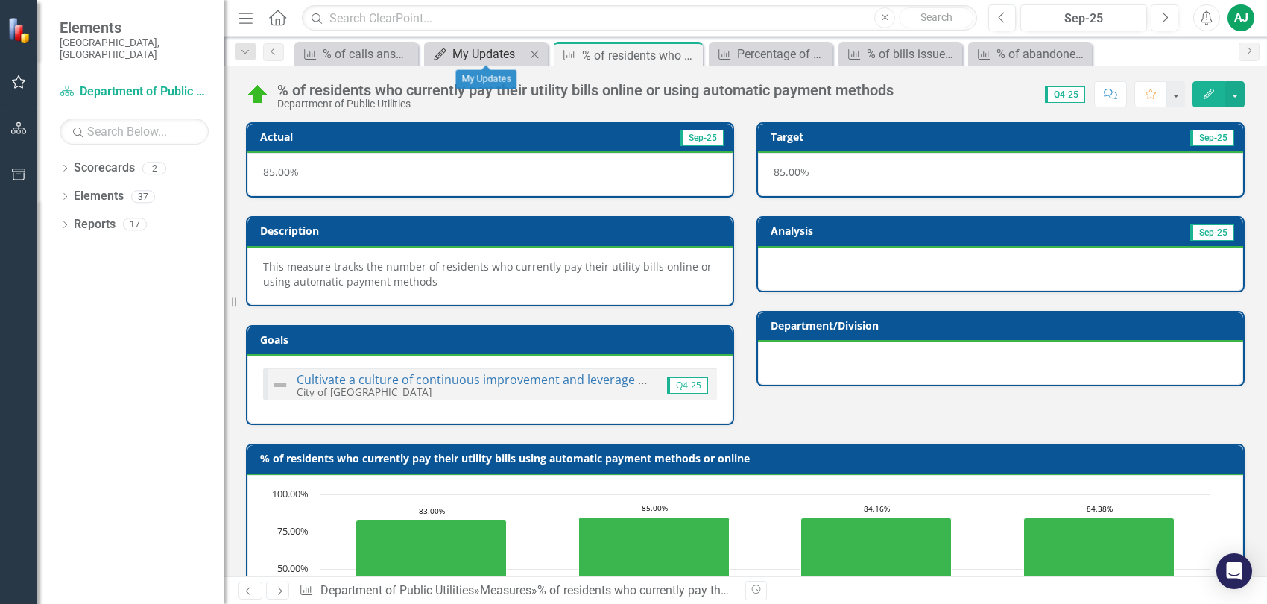
click at [487, 55] on div "My Updates" at bounding box center [488, 54] width 73 height 19
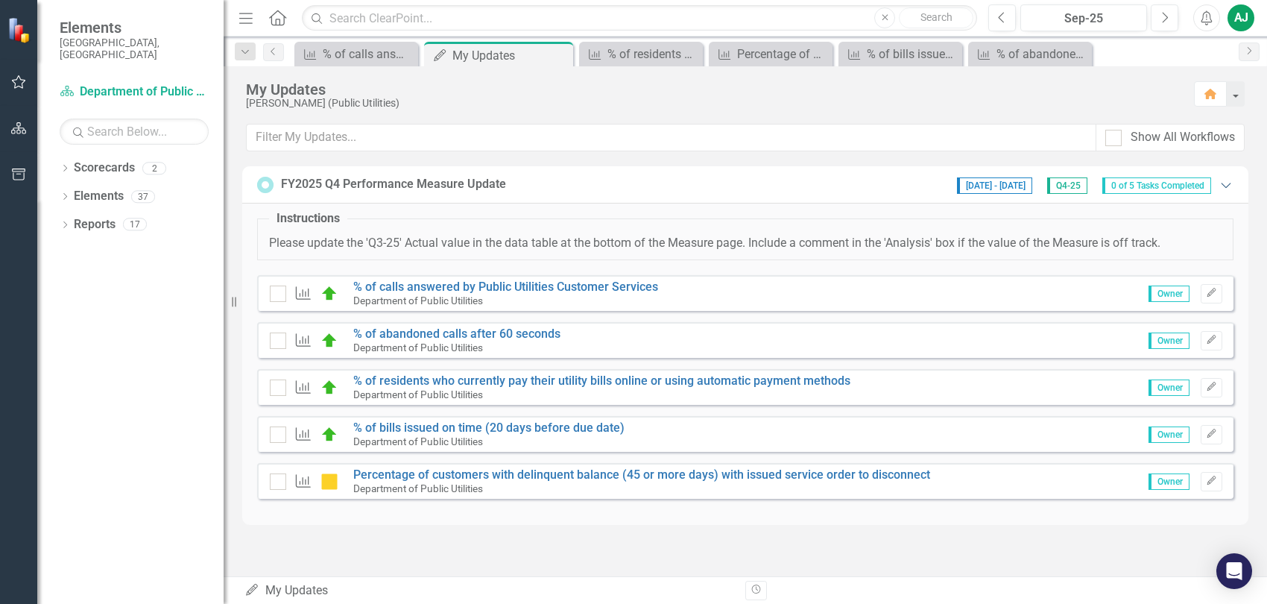
click at [1227, 182] on icon "Expanded" at bounding box center [1226, 185] width 15 height 12
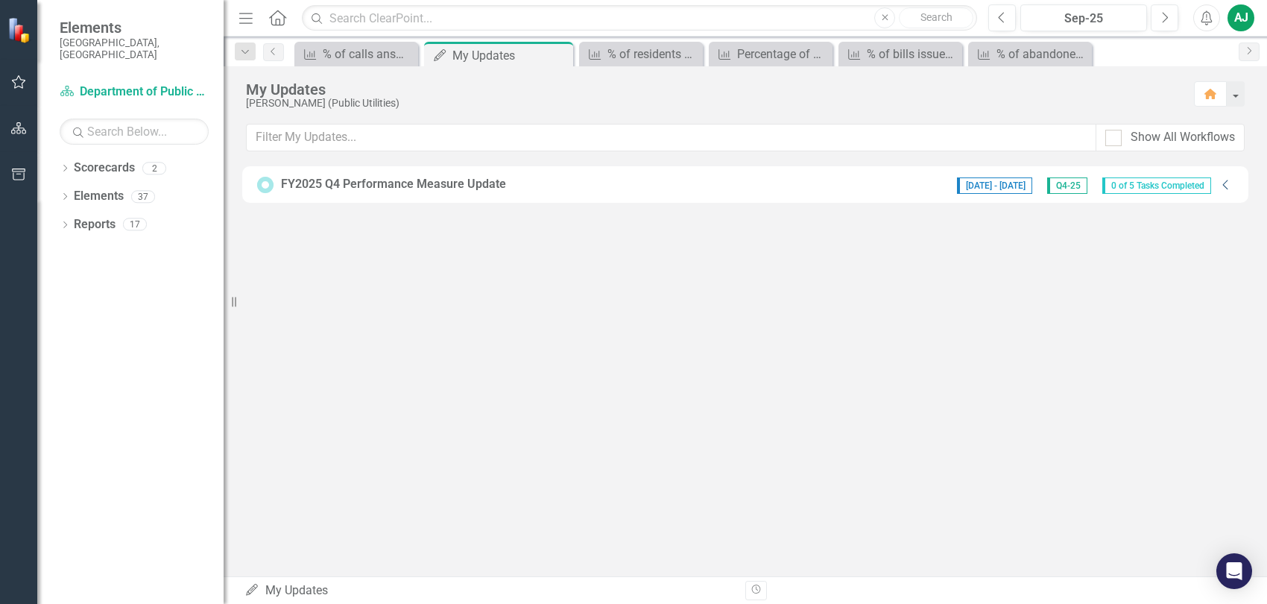
click at [1227, 182] on icon "Collapse" at bounding box center [1226, 185] width 15 height 12
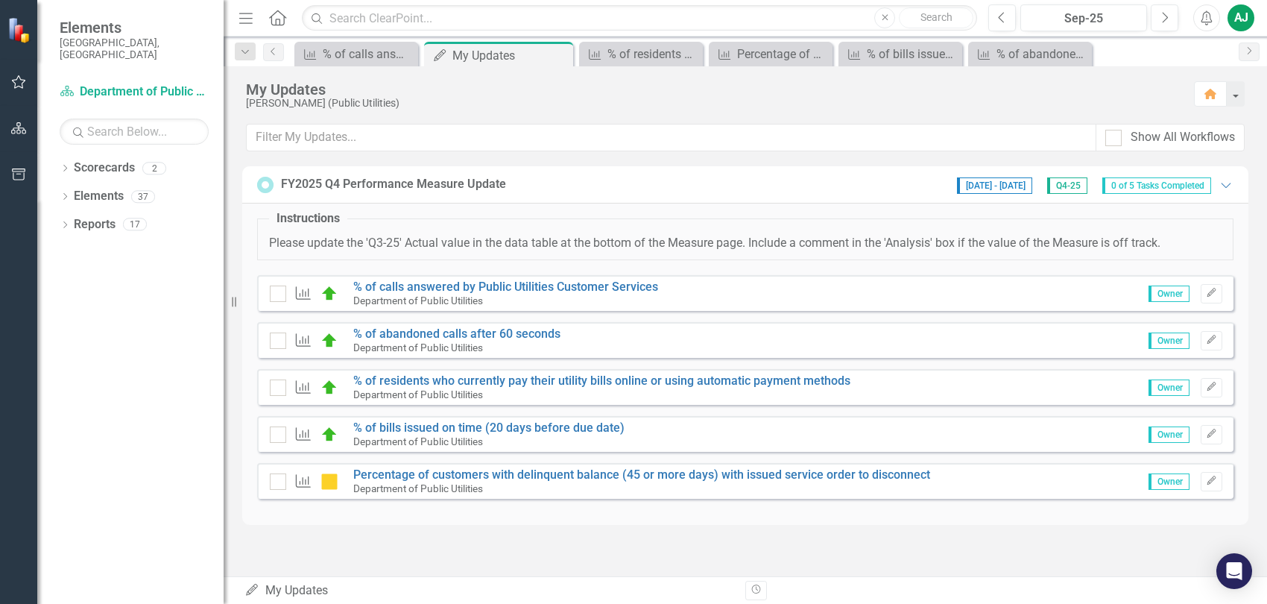
click at [1145, 184] on span "0 of 5 Tasks Completed" at bounding box center [1156, 185] width 109 height 16
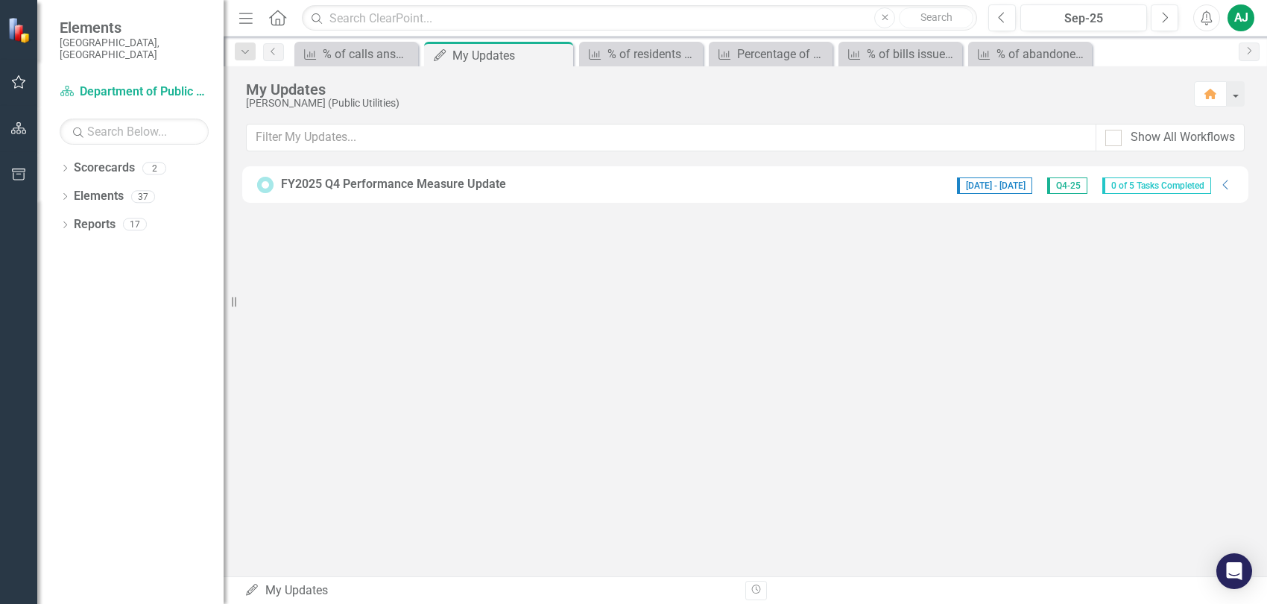
click at [1145, 184] on span "0 of 5 Tasks Completed" at bounding box center [1156, 185] width 109 height 16
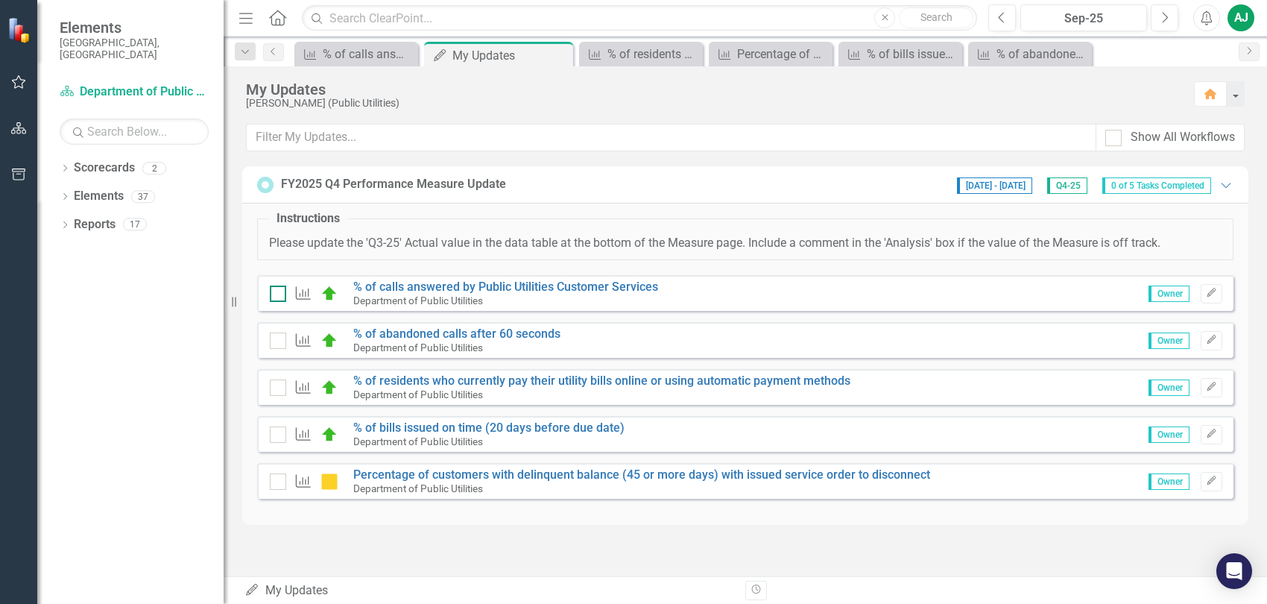
click at [280, 296] on div at bounding box center [278, 293] width 16 height 16
click at [280, 295] on input "checkbox" at bounding box center [275, 290] width 10 height 10
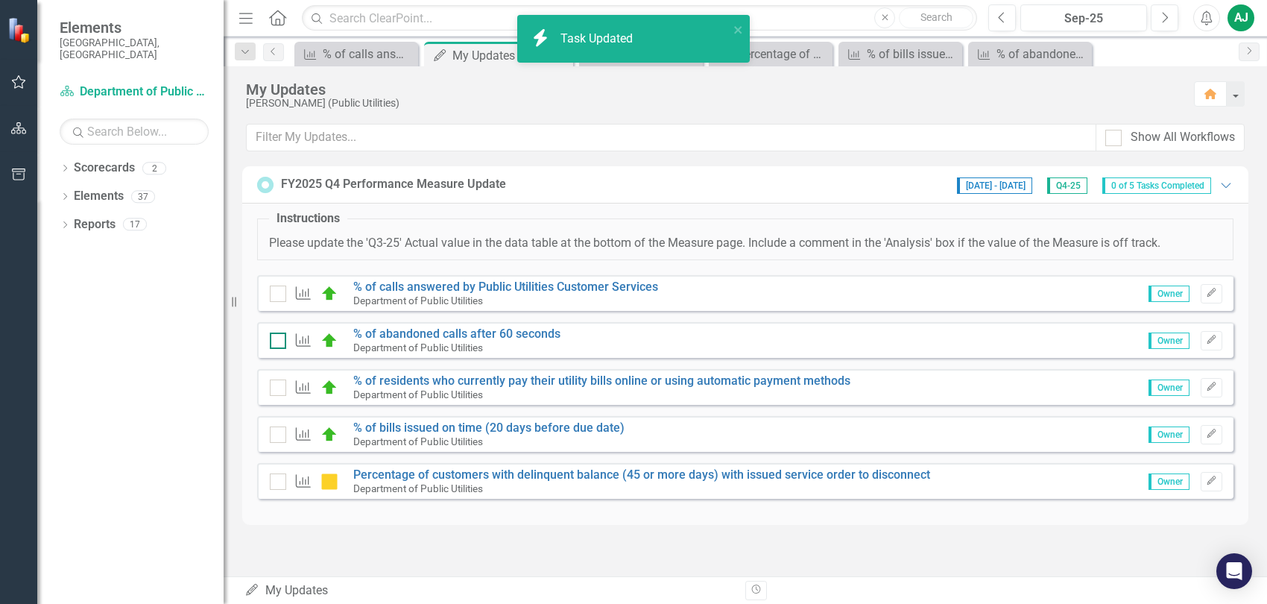
checkbox input "true"
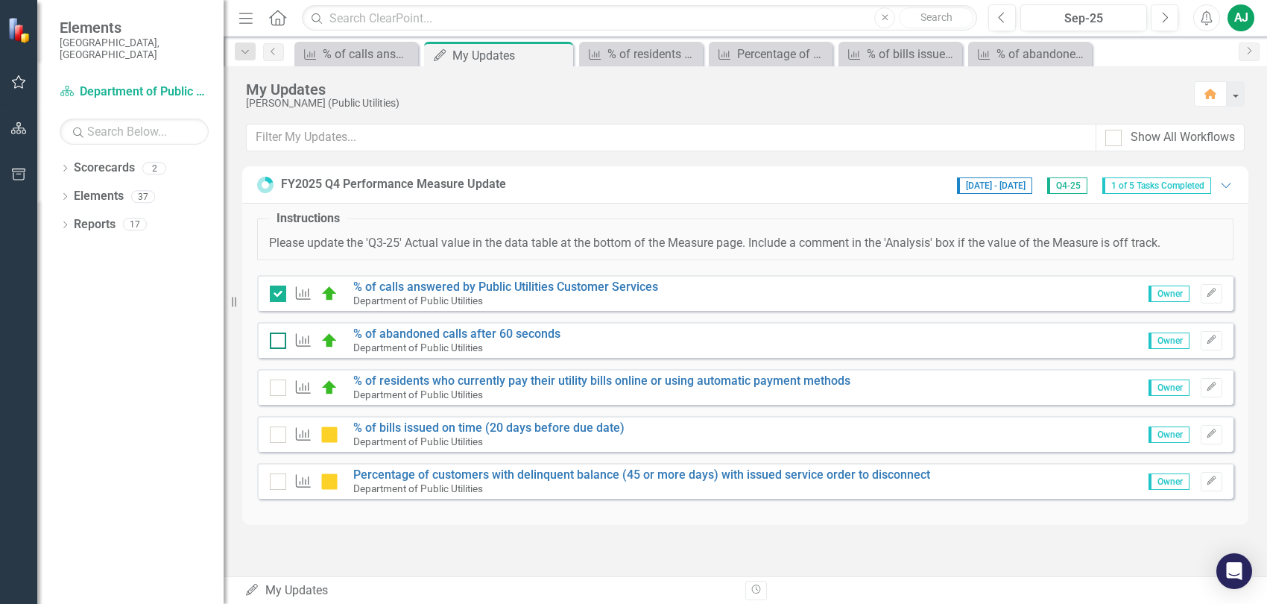
click at [279, 337] on input "checkbox" at bounding box center [275, 337] width 10 height 10
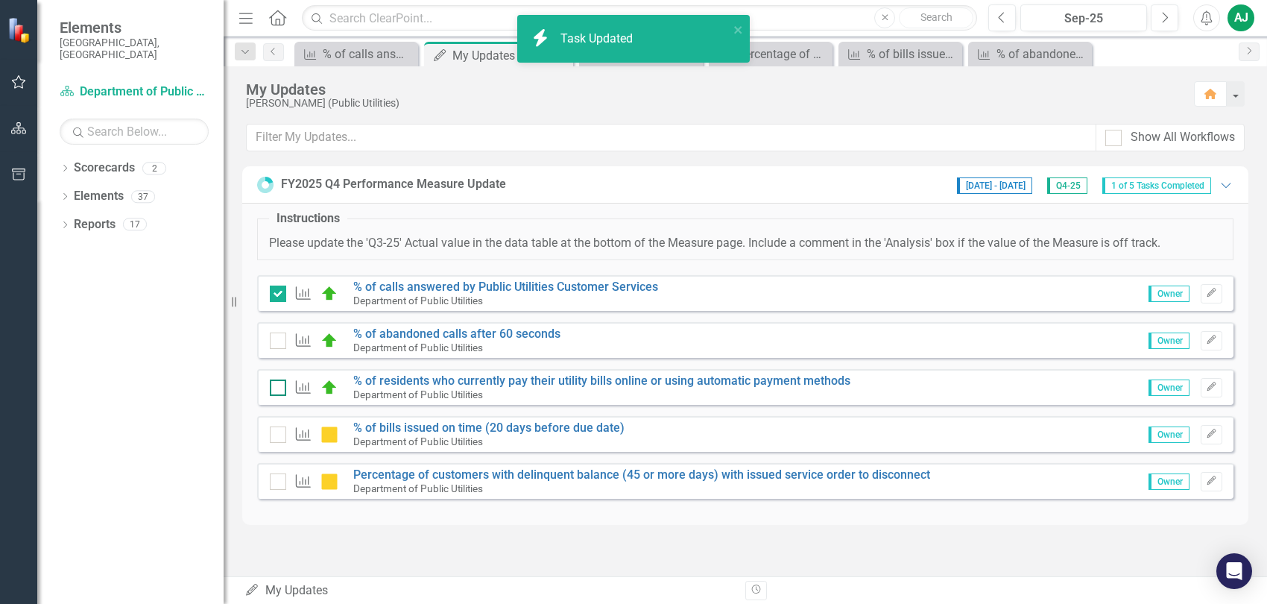
checkbox input "true"
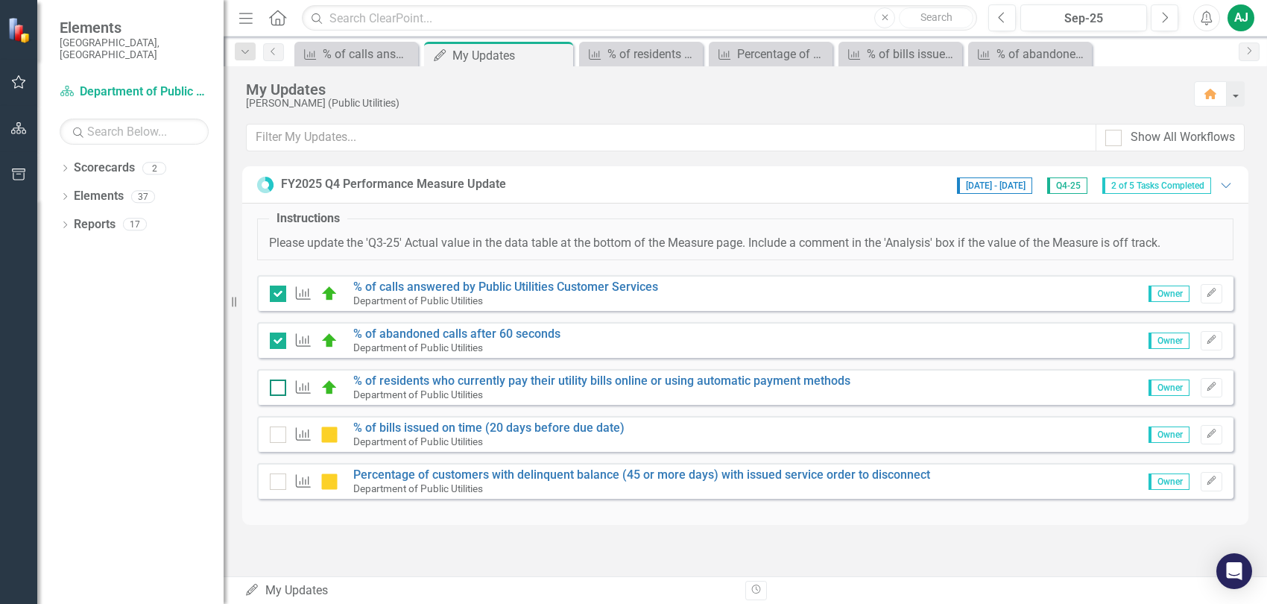
click at [278, 385] on input "checkbox" at bounding box center [275, 384] width 10 height 10
checkbox input "true"
click at [277, 436] on div at bounding box center [278, 434] width 16 height 16
click at [277, 436] on input "checkbox" at bounding box center [275, 431] width 10 height 10
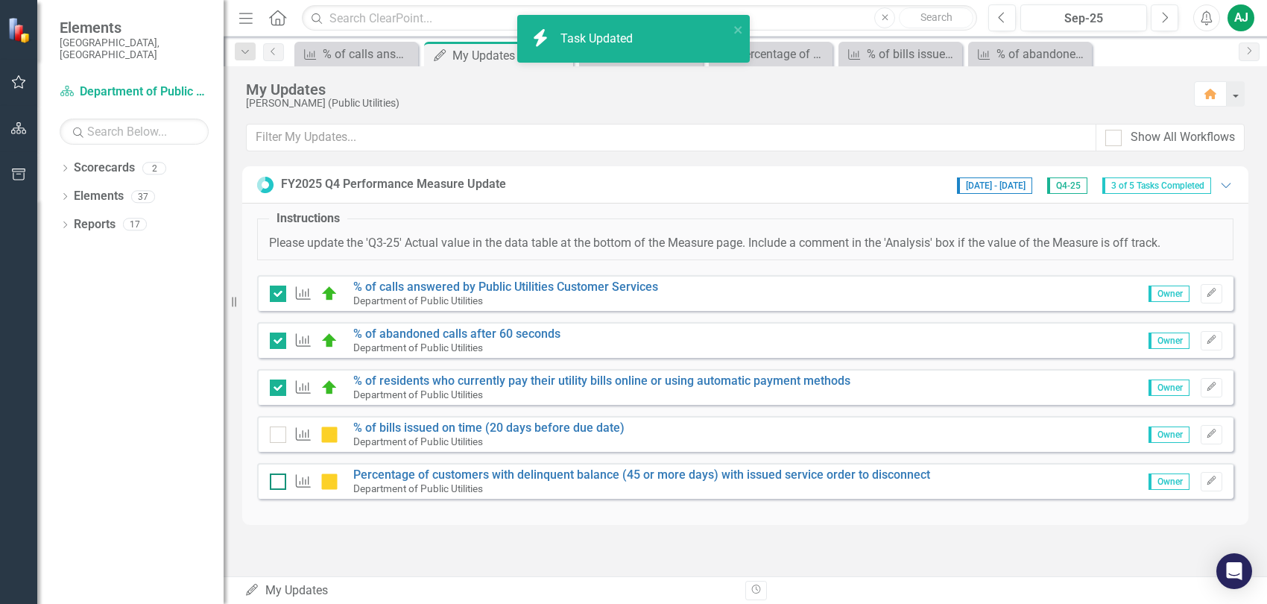
checkbox input "true"
click at [280, 478] on div at bounding box center [278, 481] width 16 height 16
click at [280, 478] on input "checkbox" at bounding box center [275, 478] width 10 height 10
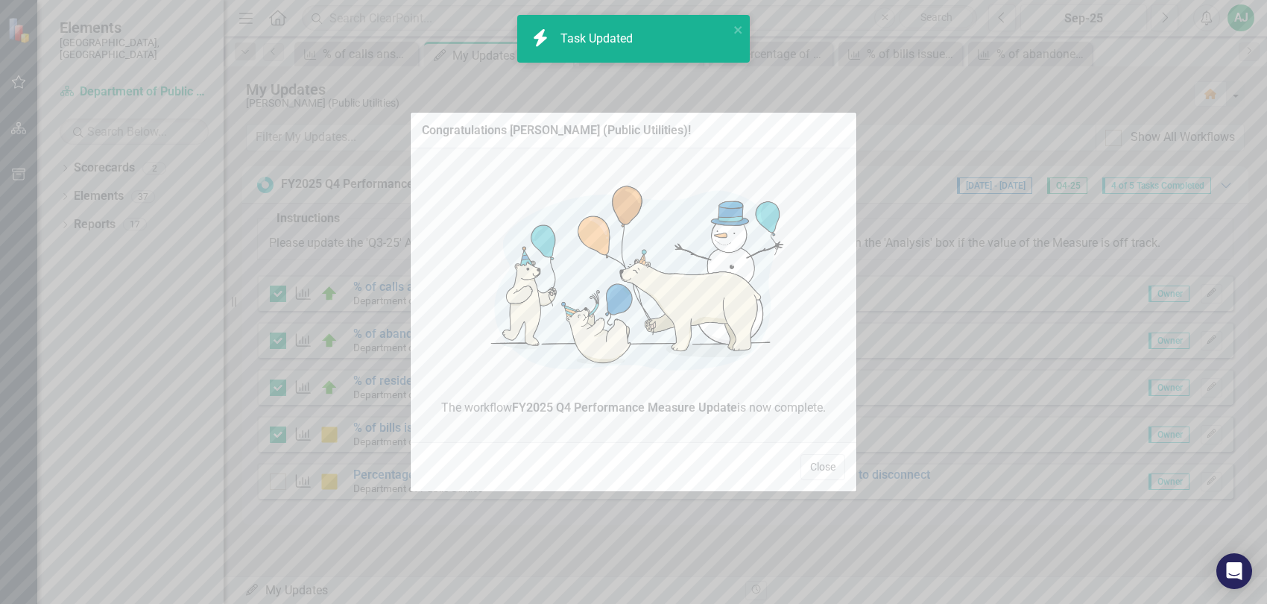
checkbox input "true"
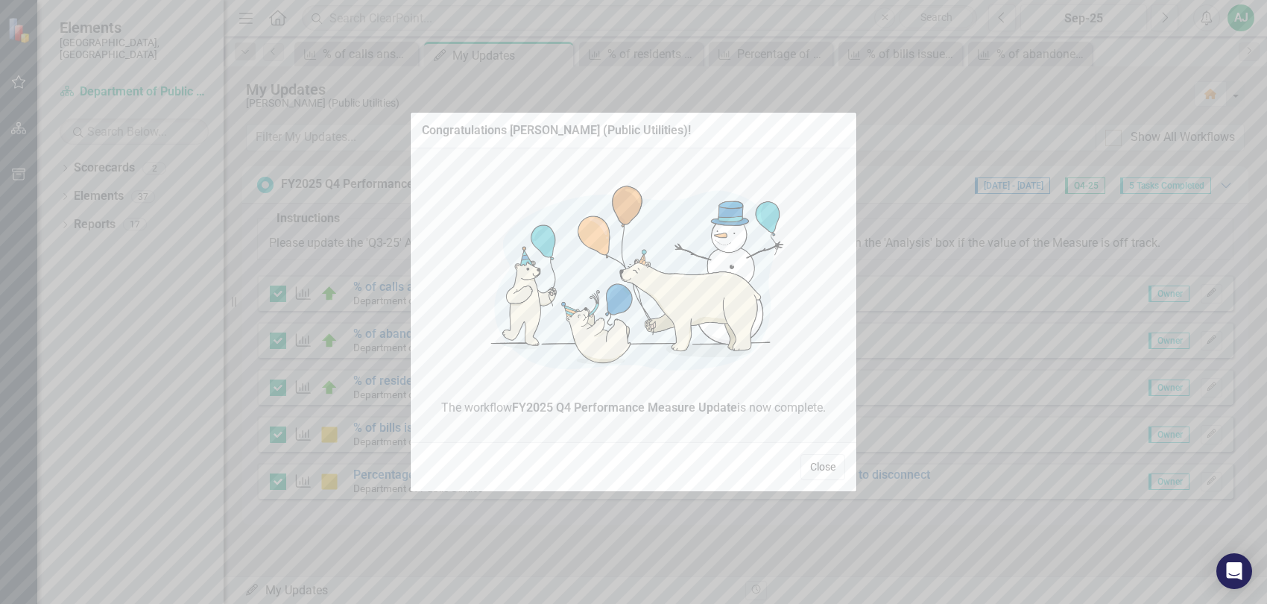
click at [825, 463] on button "Close" at bounding box center [823, 467] width 45 height 26
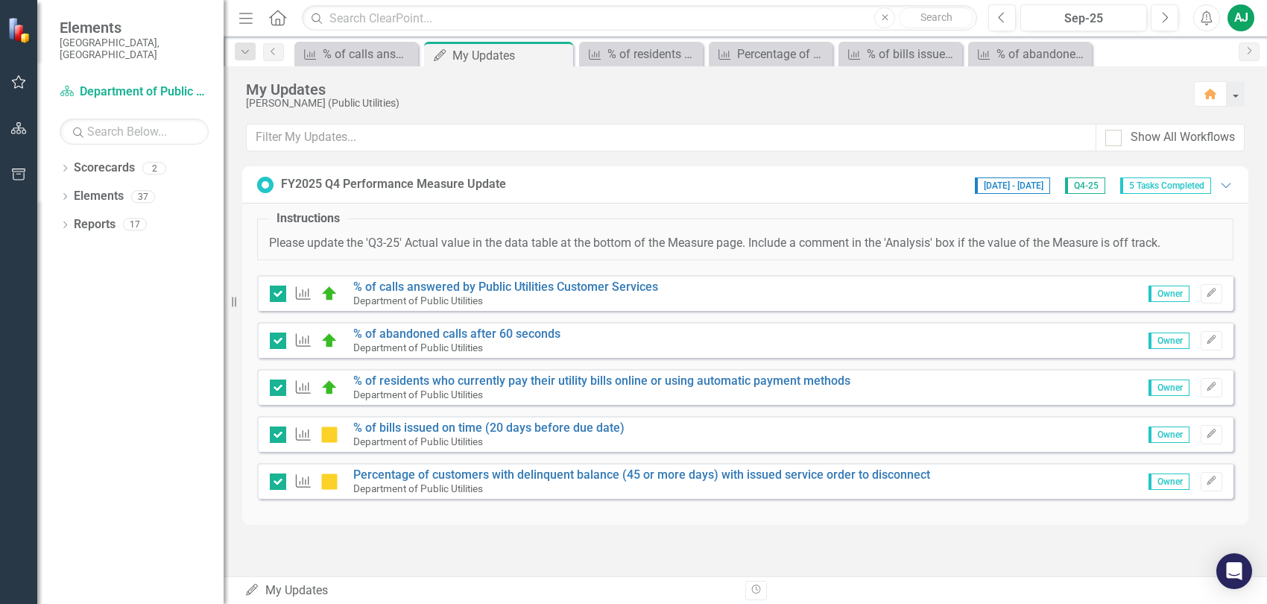
click at [1244, 15] on div "AJ" at bounding box center [1241, 17] width 27 height 27
click at [1182, 195] on link "Logout Log Out" at bounding box center [1195, 188] width 118 height 28
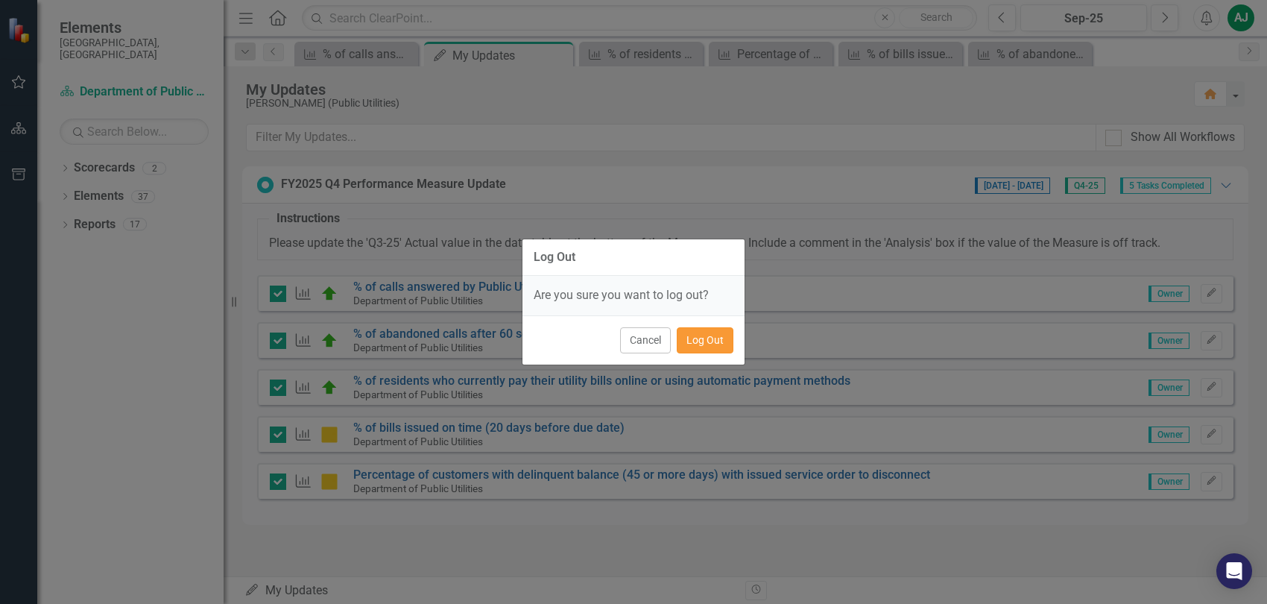
click at [710, 329] on button "Log Out" at bounding box center [705, 340] width 57 height 26
